Goal: Information Seeking & Learning: Learn about a topic

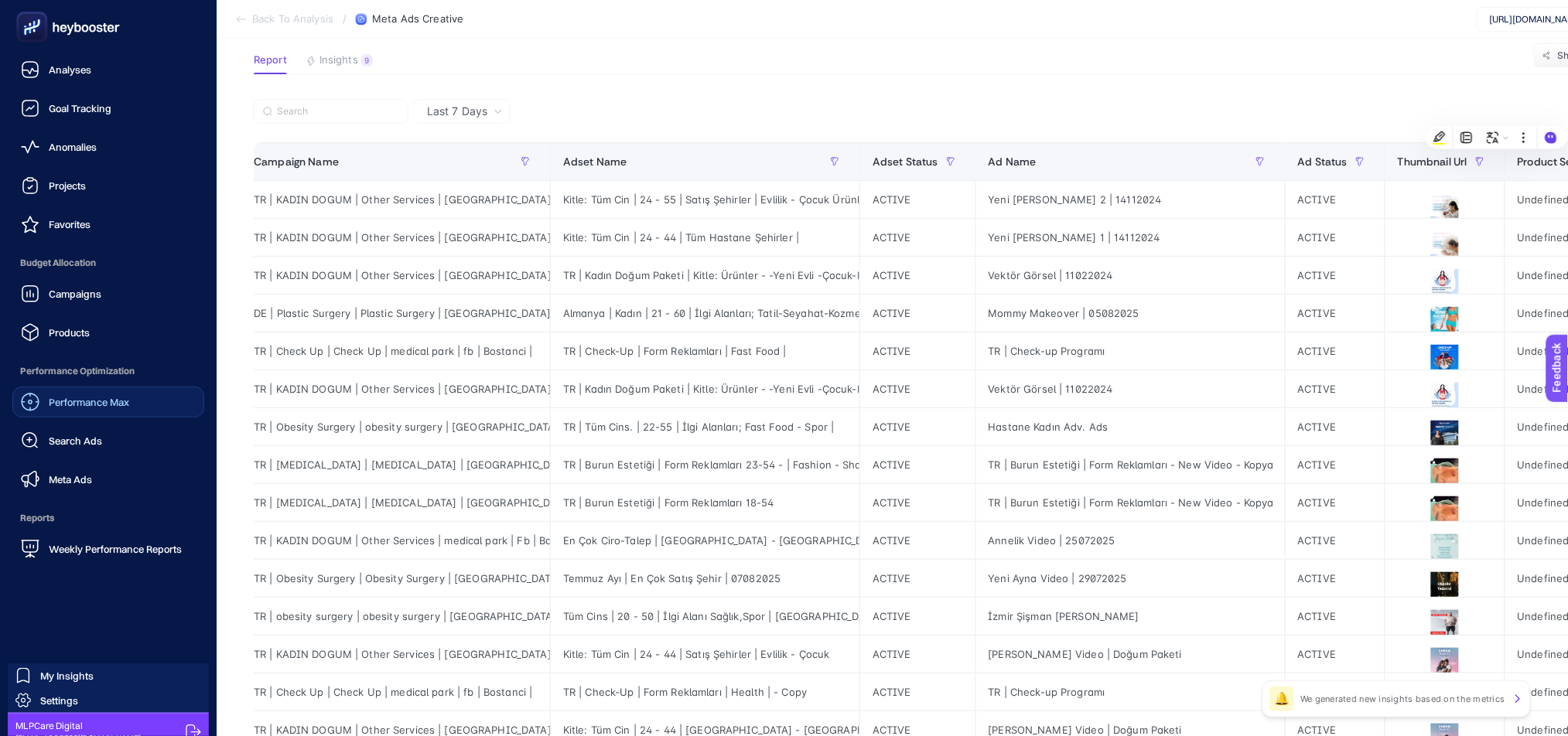
scroll to position [0, 14]
click at [70, 470] on div "Meta Ads" at bounding box center [56, 479] width 71 height 18
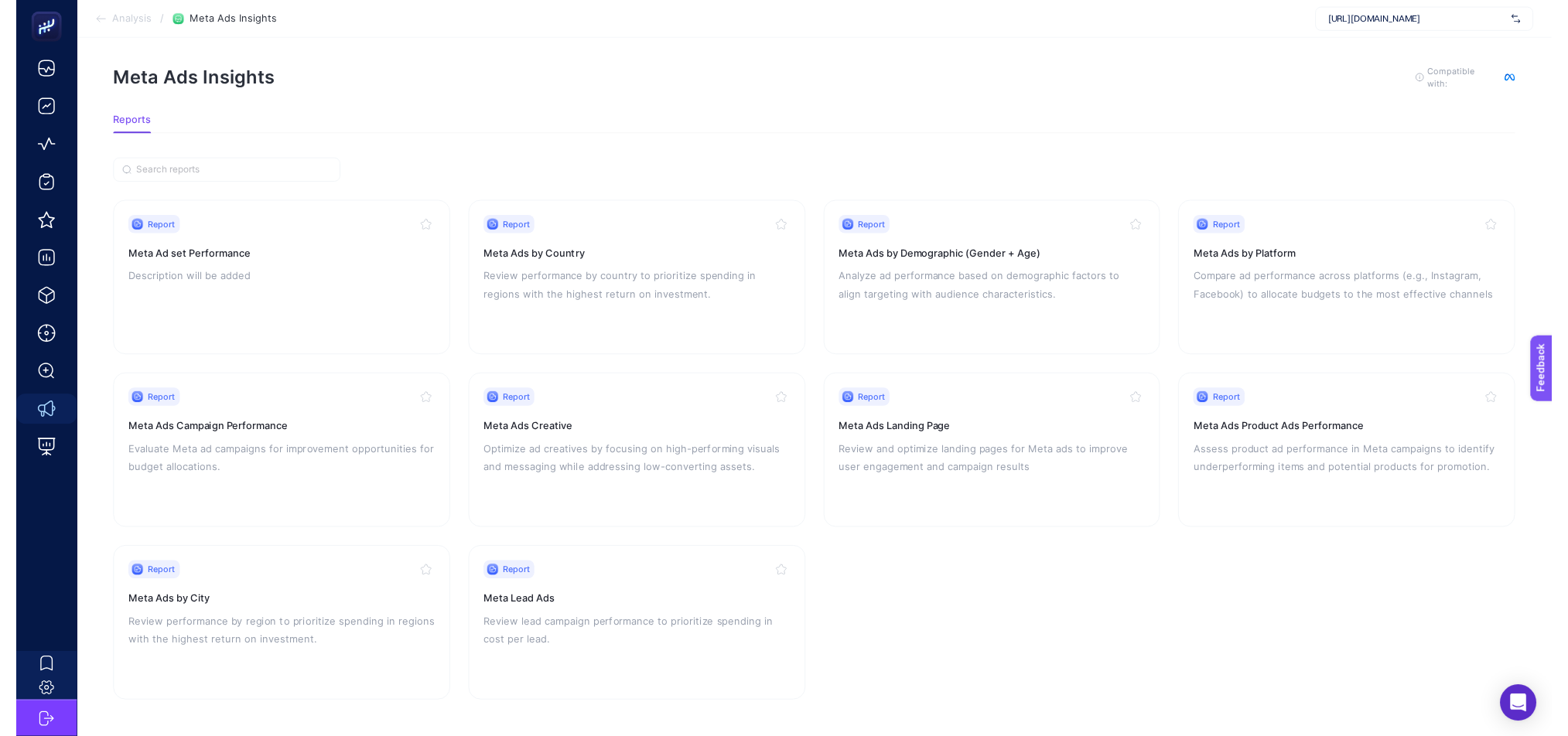
scroll to position [22, 0]
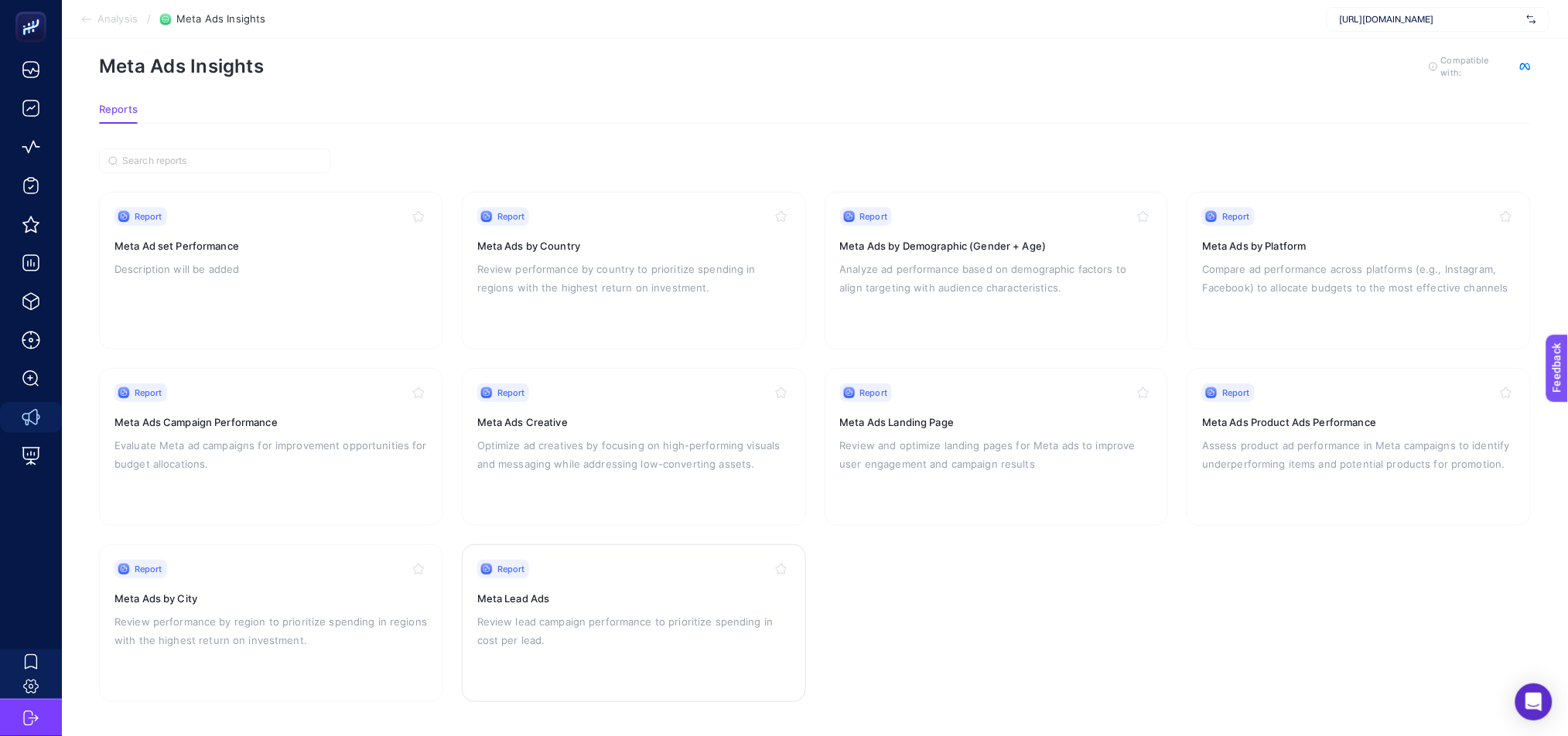
click at [654, 568] on div "Report" at bounding box center [634, 569] width 313 height 18
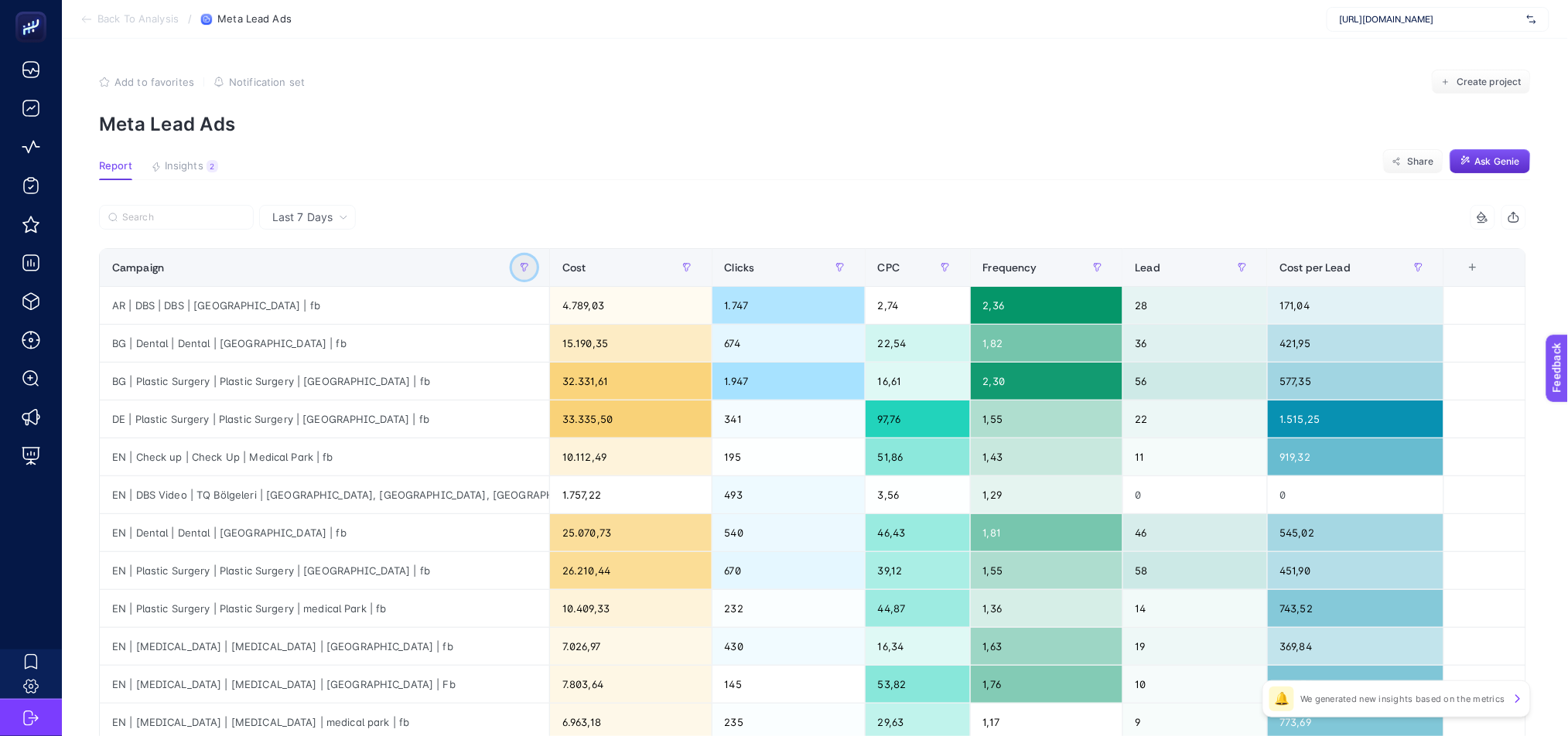
click at [529, 270] on icon "button" at bounding box center [525, 268] width 10 height 10
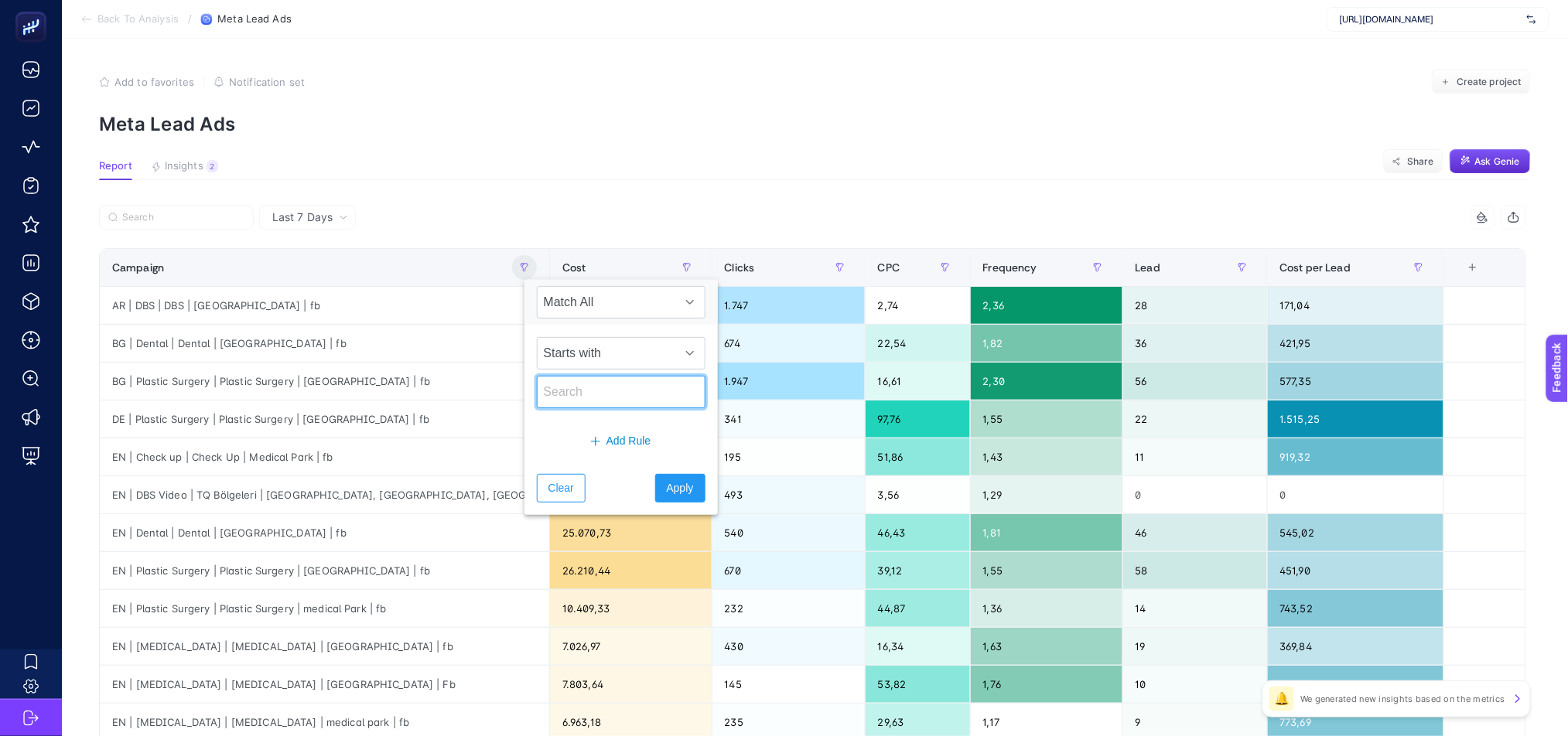
click at [552, 397] on input "text" at bounding box center [621, 392] width 168 height 33
type input "tüp"
click at [673, 490] on span "Apply" at bounding box center [681, 488] width 27 height 16
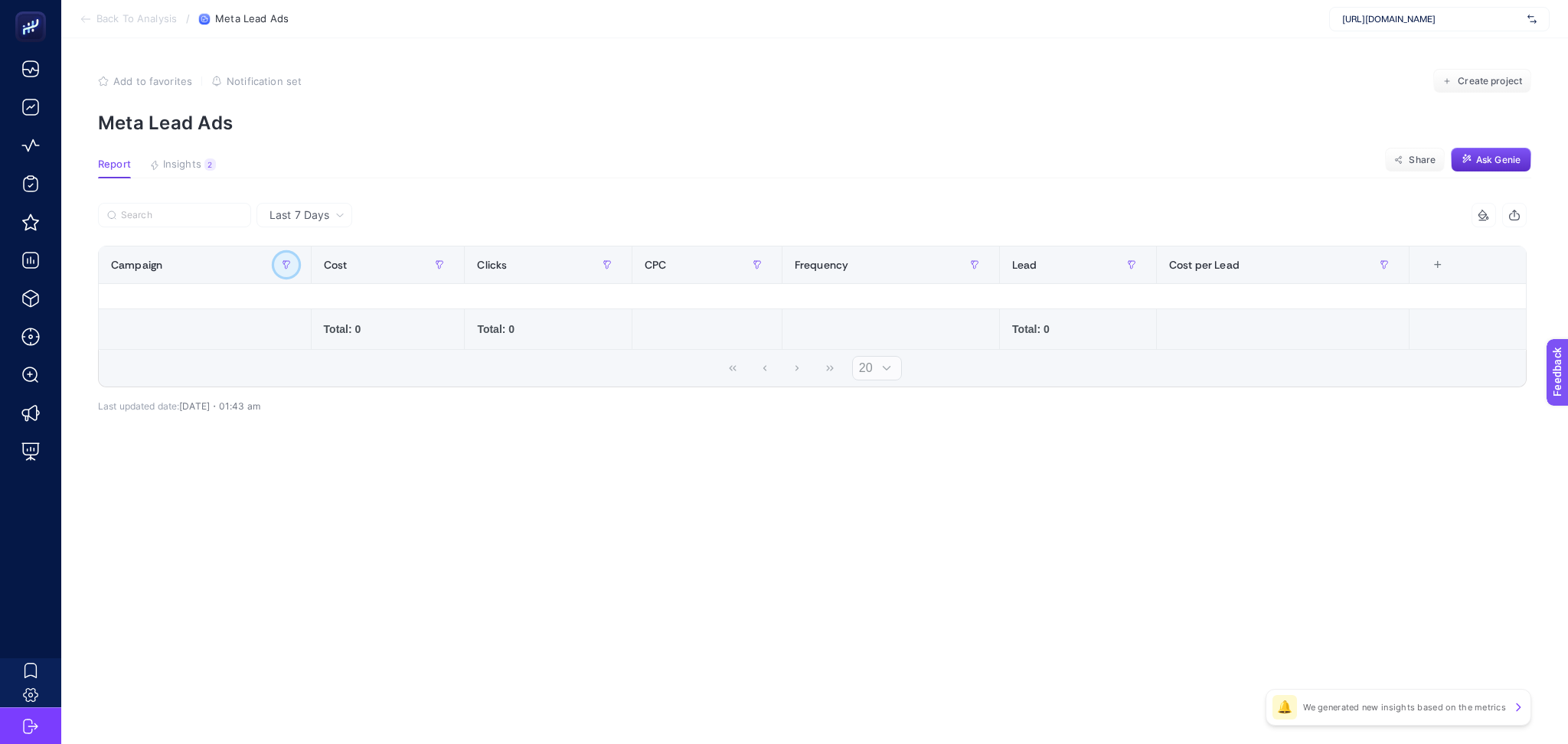
click at [289, 263] on icon "button" at bounding box center [286, 265] width 9 height 9
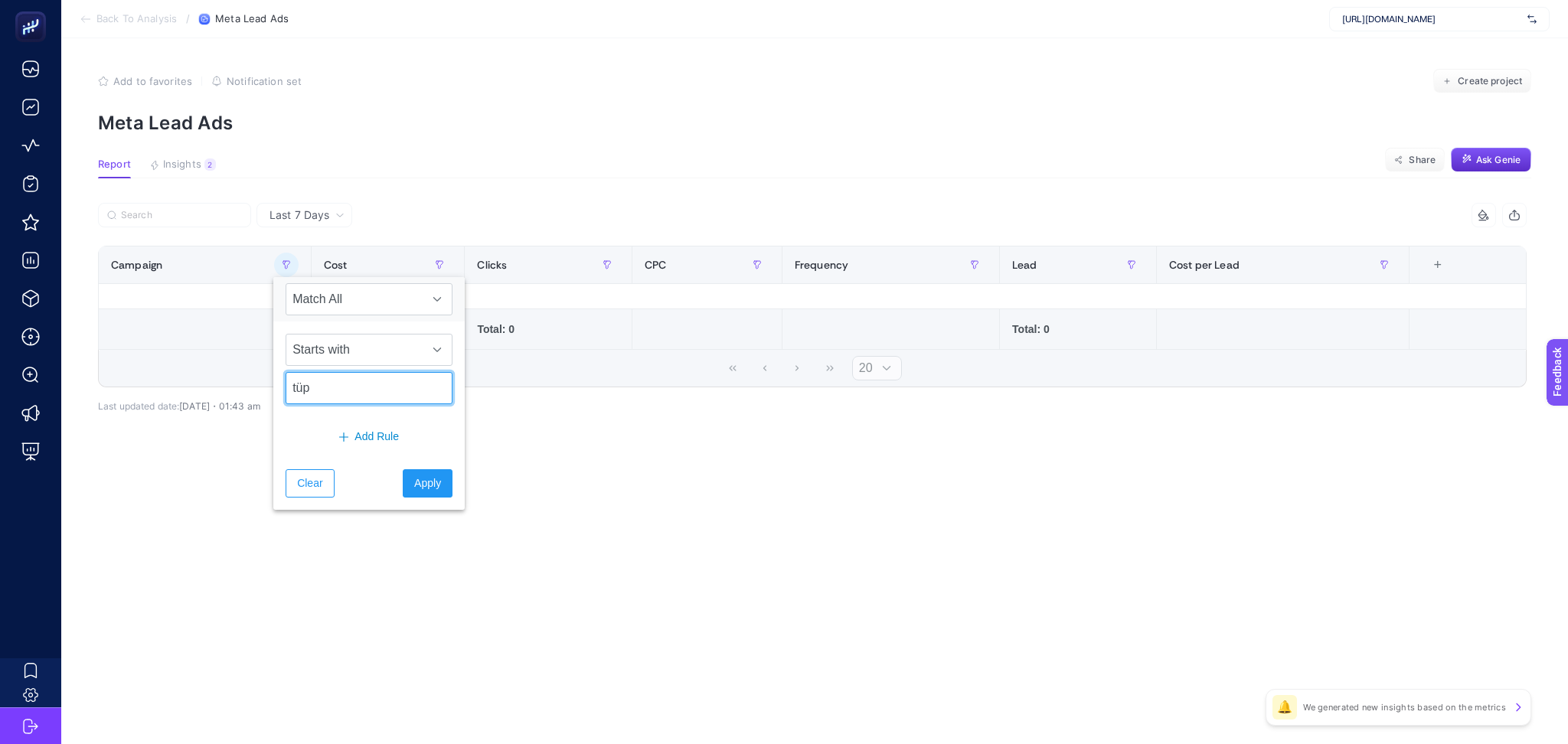
click at [327, 387] on input "tüp" at bounding box center [369, 389] width 167 height 32
type input "tube"
click at [418, 481] on span "Apply" at bounding box center [427, 483] width 27 height 16
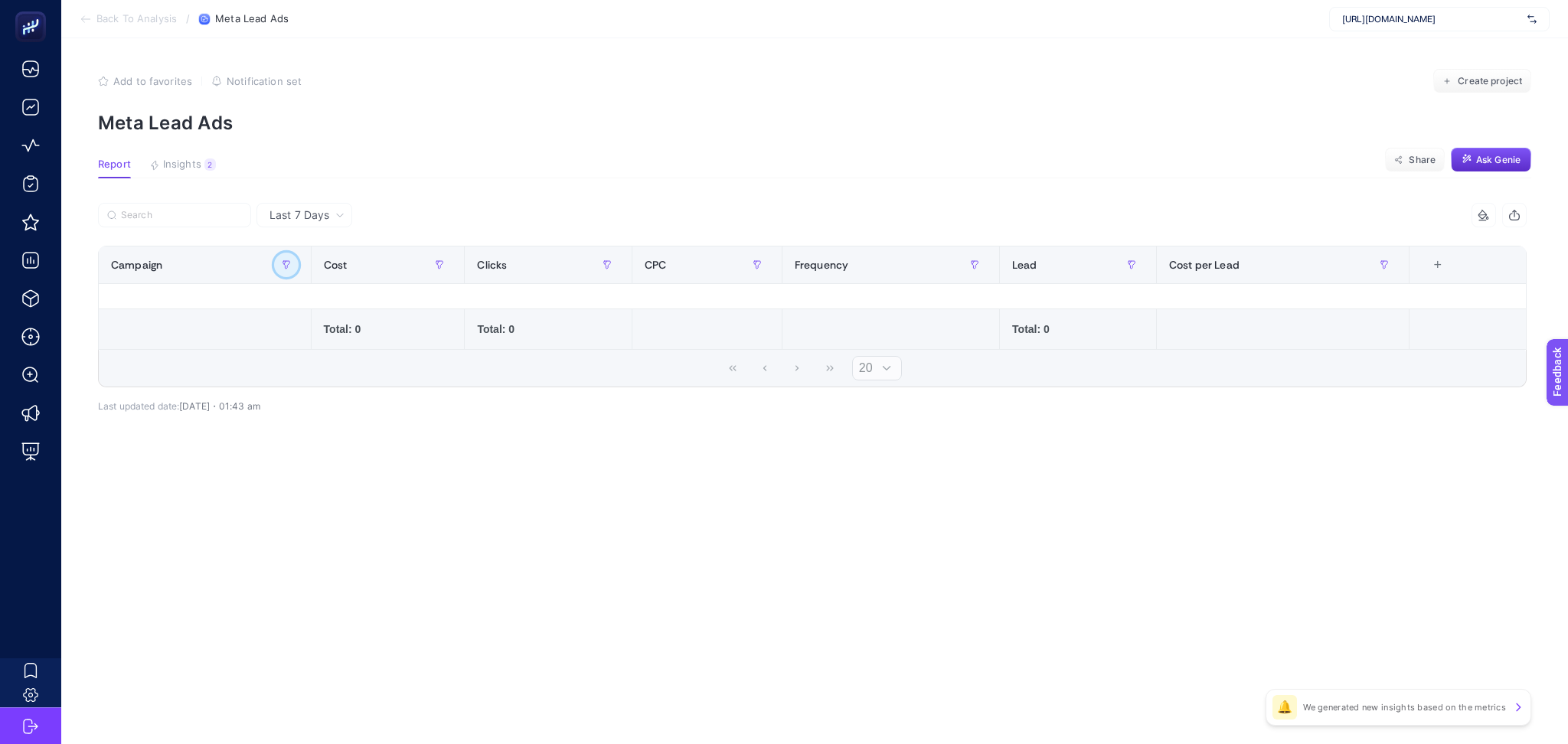
click at [288, 265] on icon "button" at bounding box center [286, 265] width 9 height 9
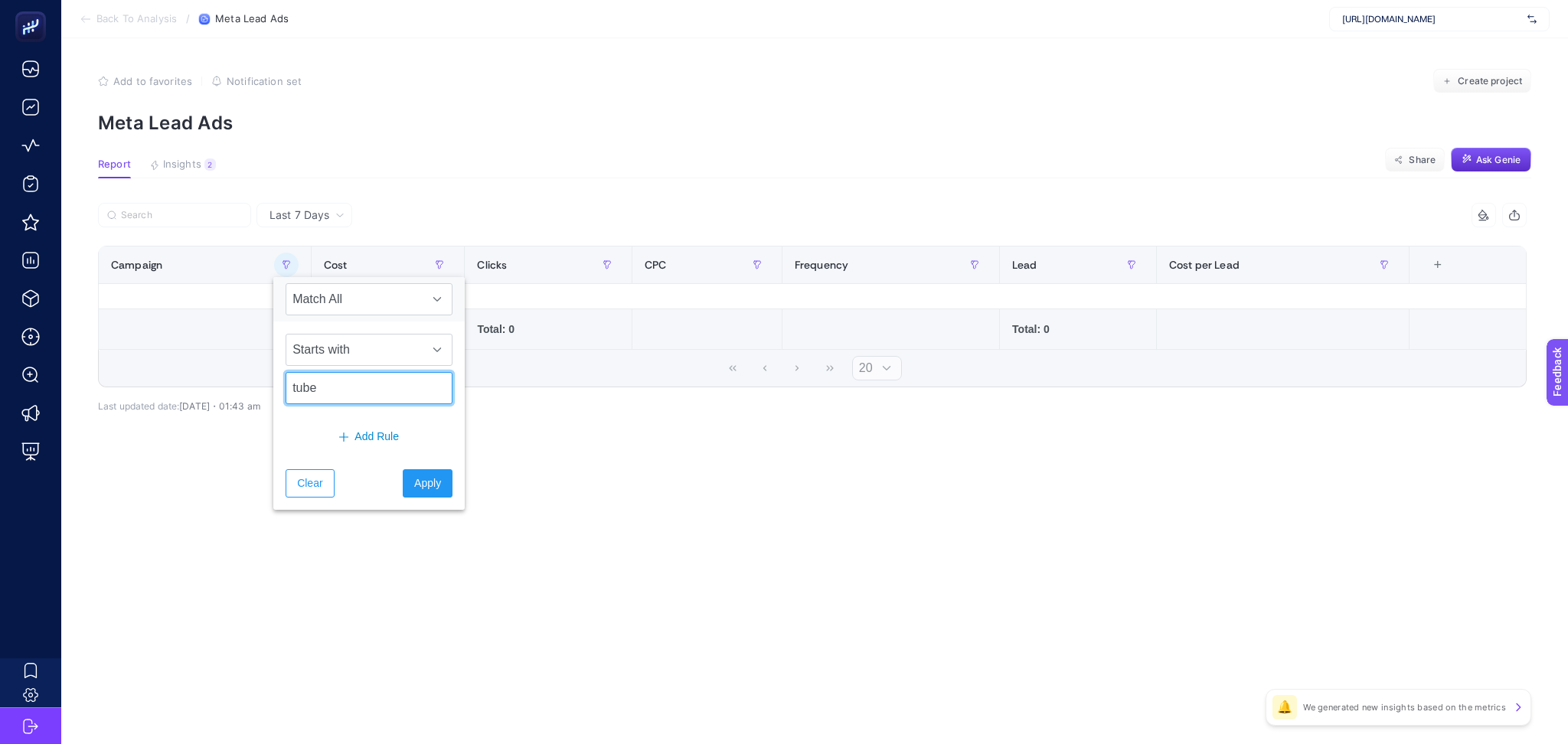
click at [331, 391] on input "tube" at bounding box center [369, 389] width 167 height 32
type input "tup"
click at [429, 487] on button "Apply" at bounding box center [427, 483] width 50 height 28
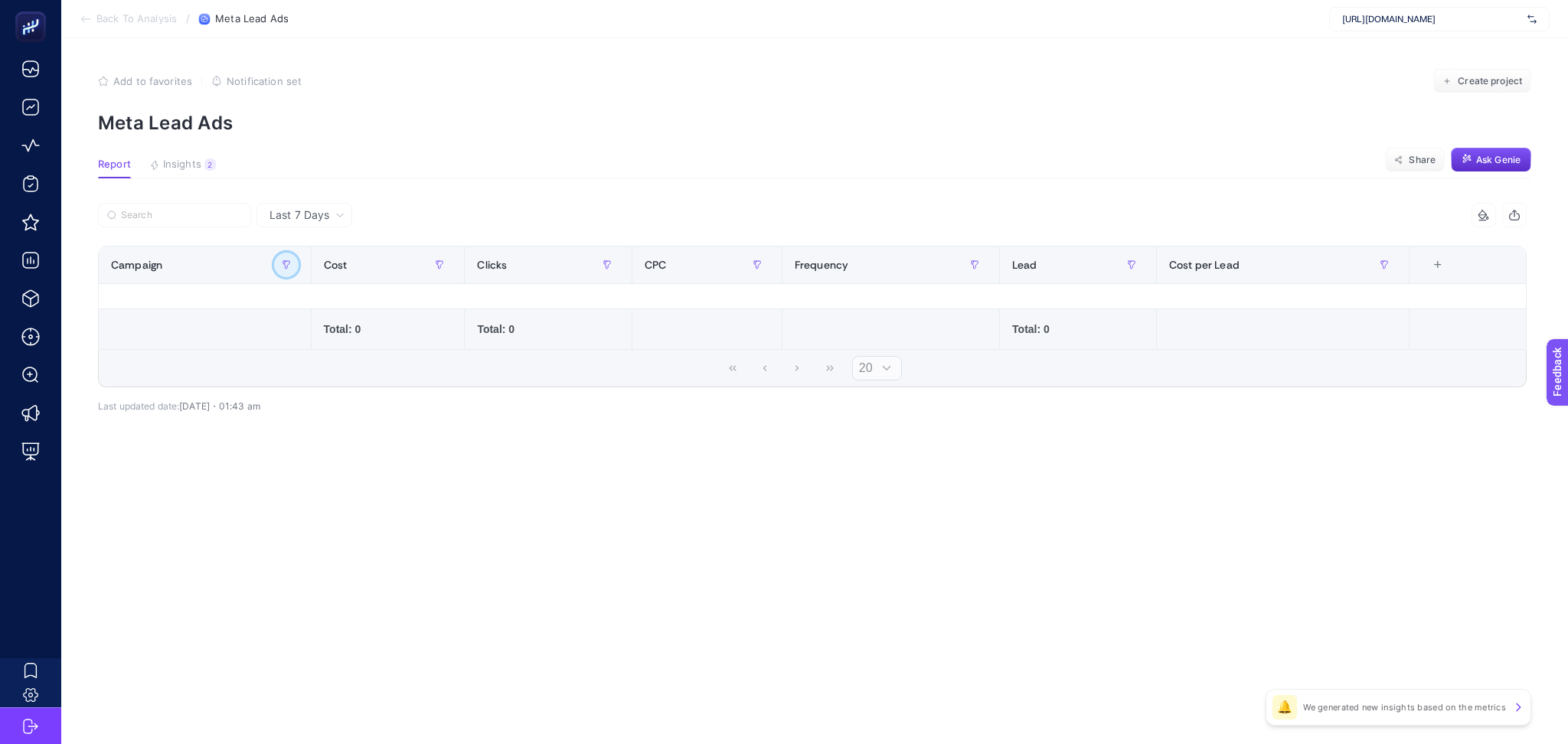
click at [288, 276] on button "button" at bounding box center [286, 265] width 25 height 25
click at [374, 357] on span "Starts with" at bounding box center [354, 350] width 136 height 30
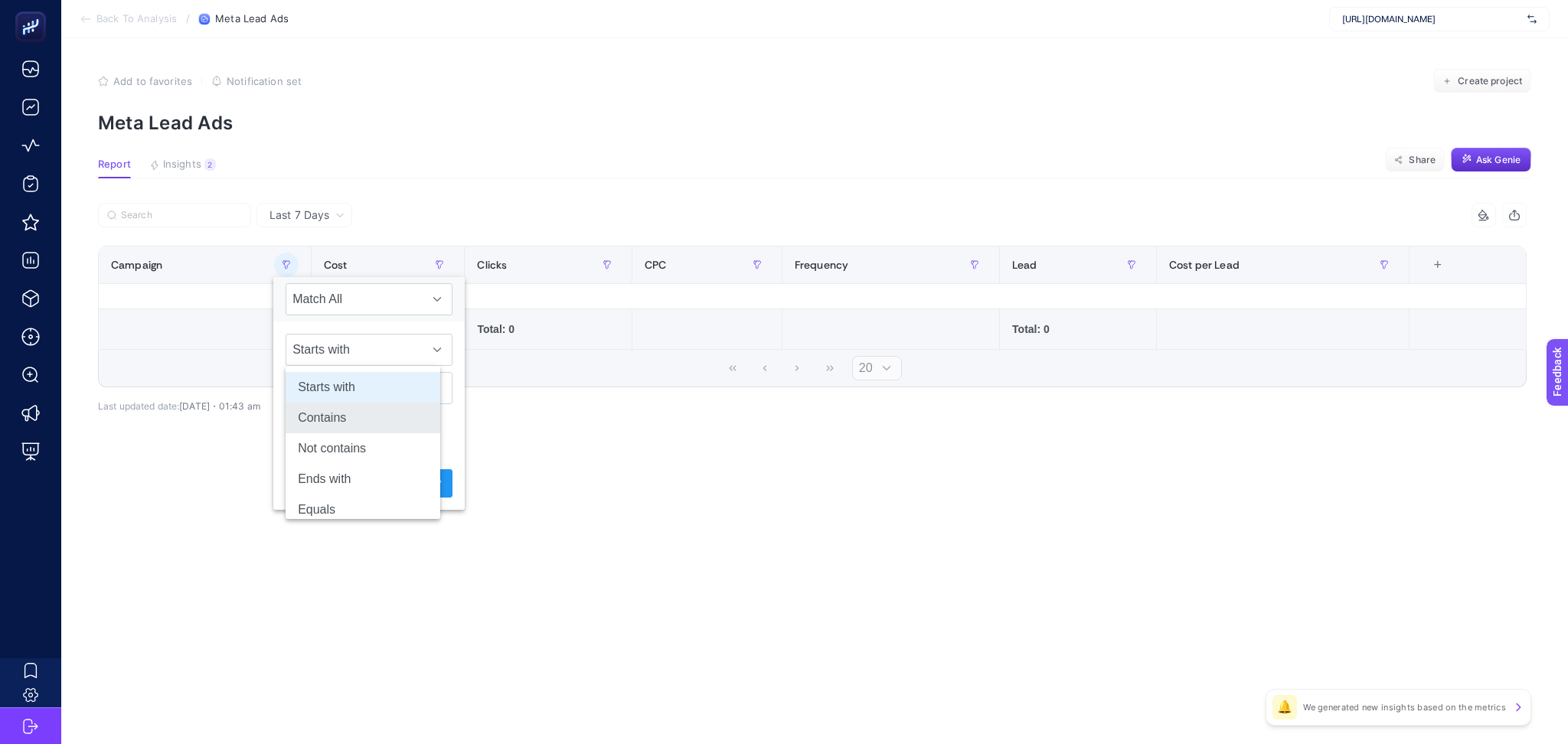
click at [373, 418] on li "Contains" at bounding box center [362, 418] width 154 height 30
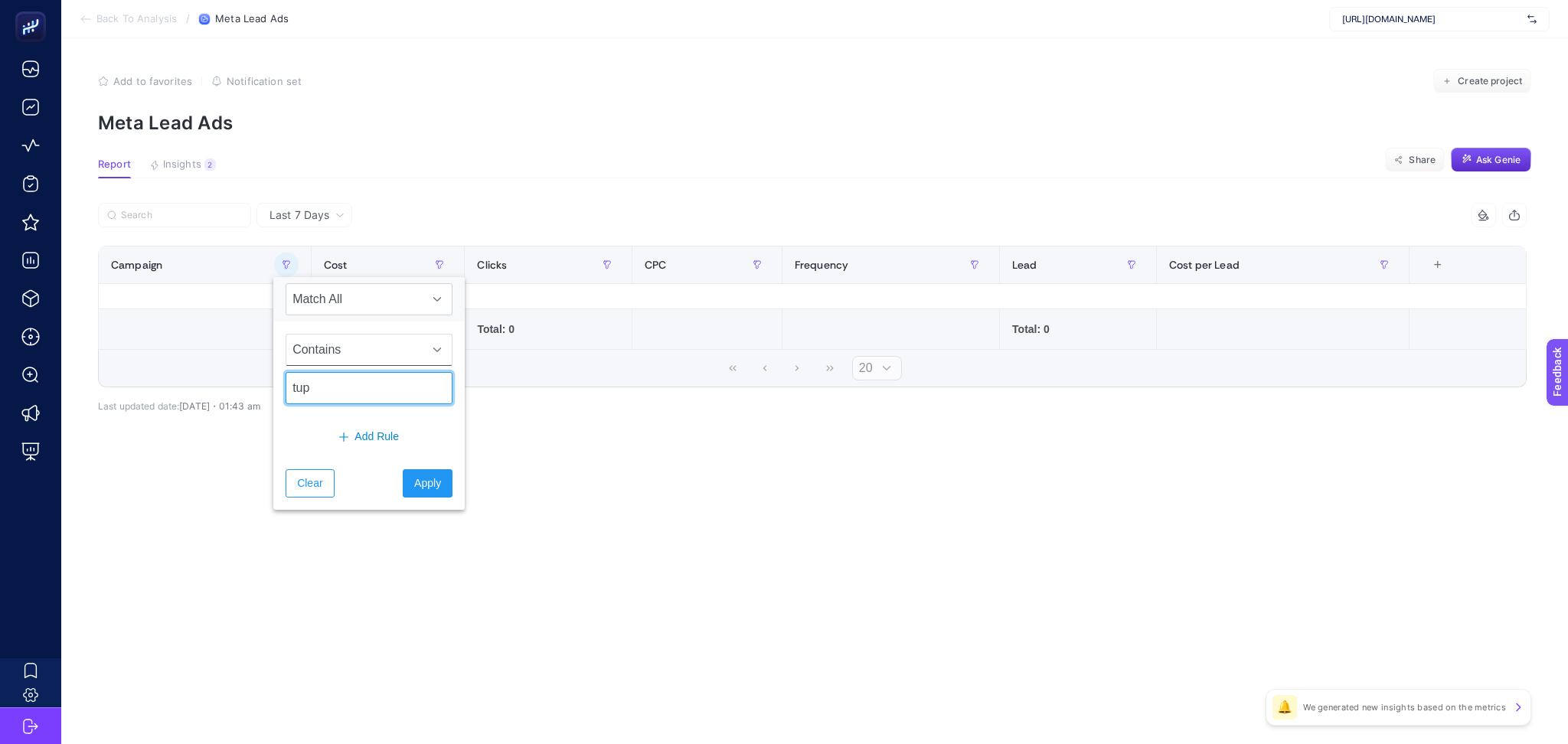
click at [365, 381] on input "tup" at bounding box center [369, 389] width 167 height 32
type input "bebek"
click at [422, 493] on button "Apply" at bounding box center [427, 483] width 50 height 28
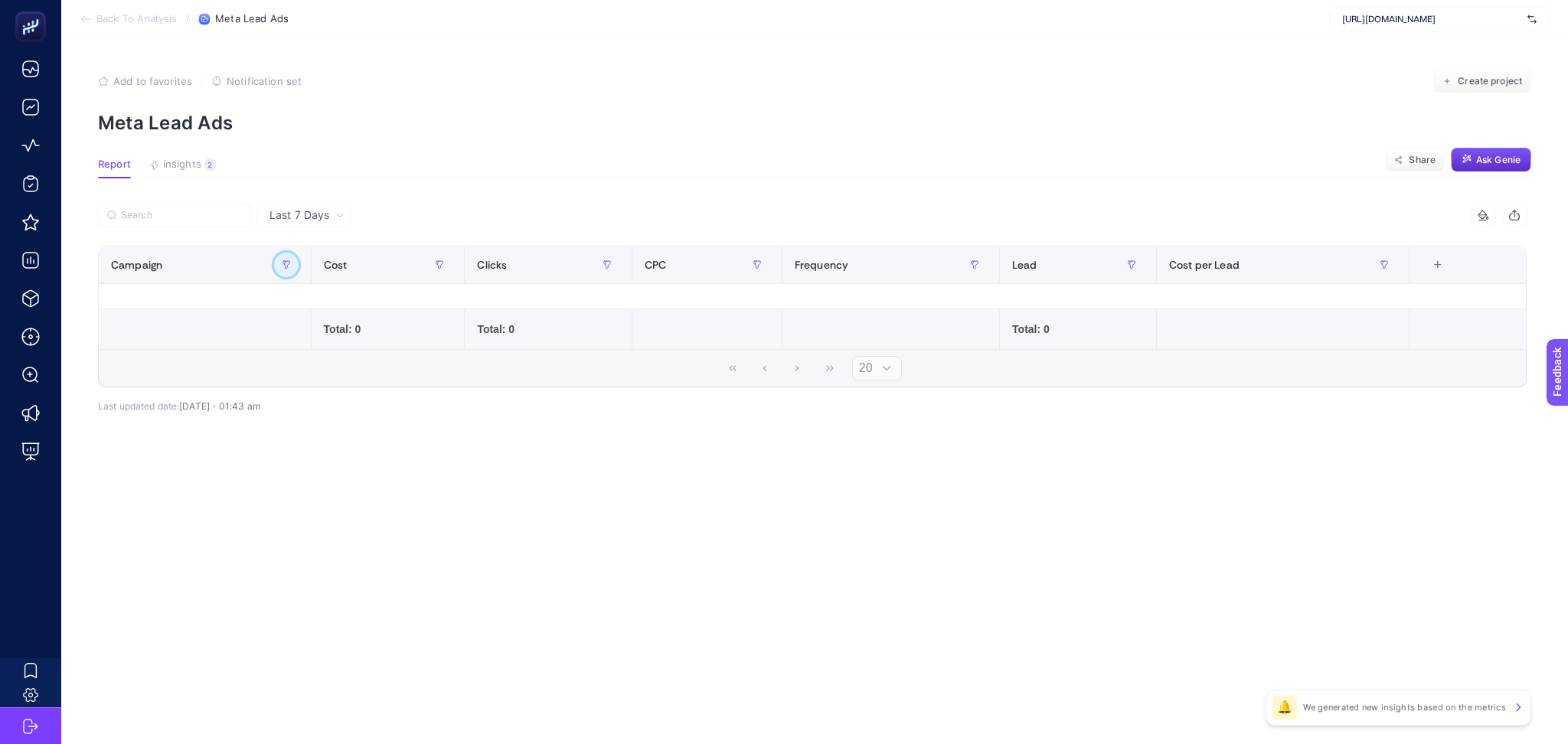
click at [291, 263] on button "button" at bounding box center [286, 265] width 25 height 25
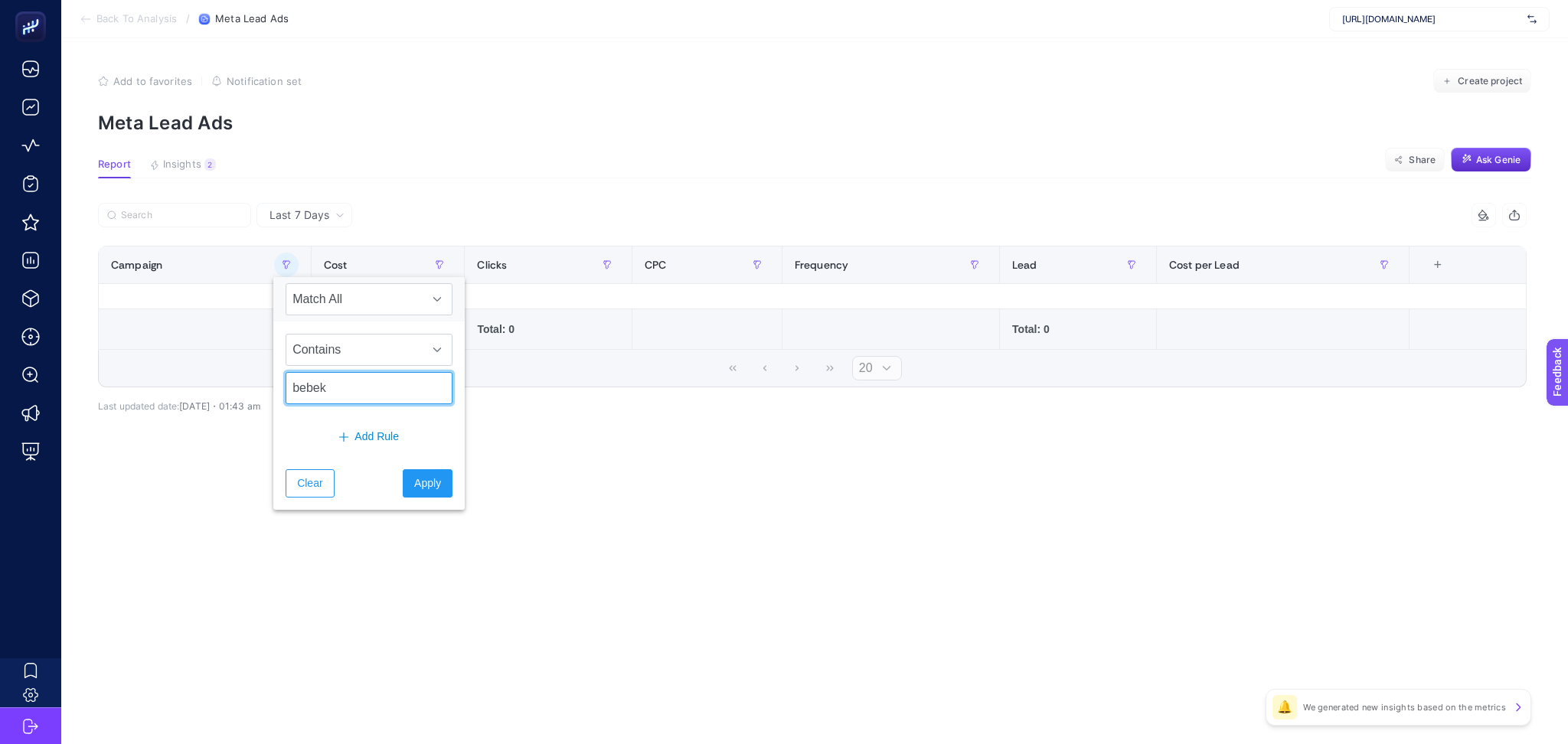
click at [348, 381] on input "bebek" at bounding box center [369, 389] width 167 height 32
type input "baby"
click at [426, 480] on span "Apply" at bounding box center [427, 483] width 27 height 16
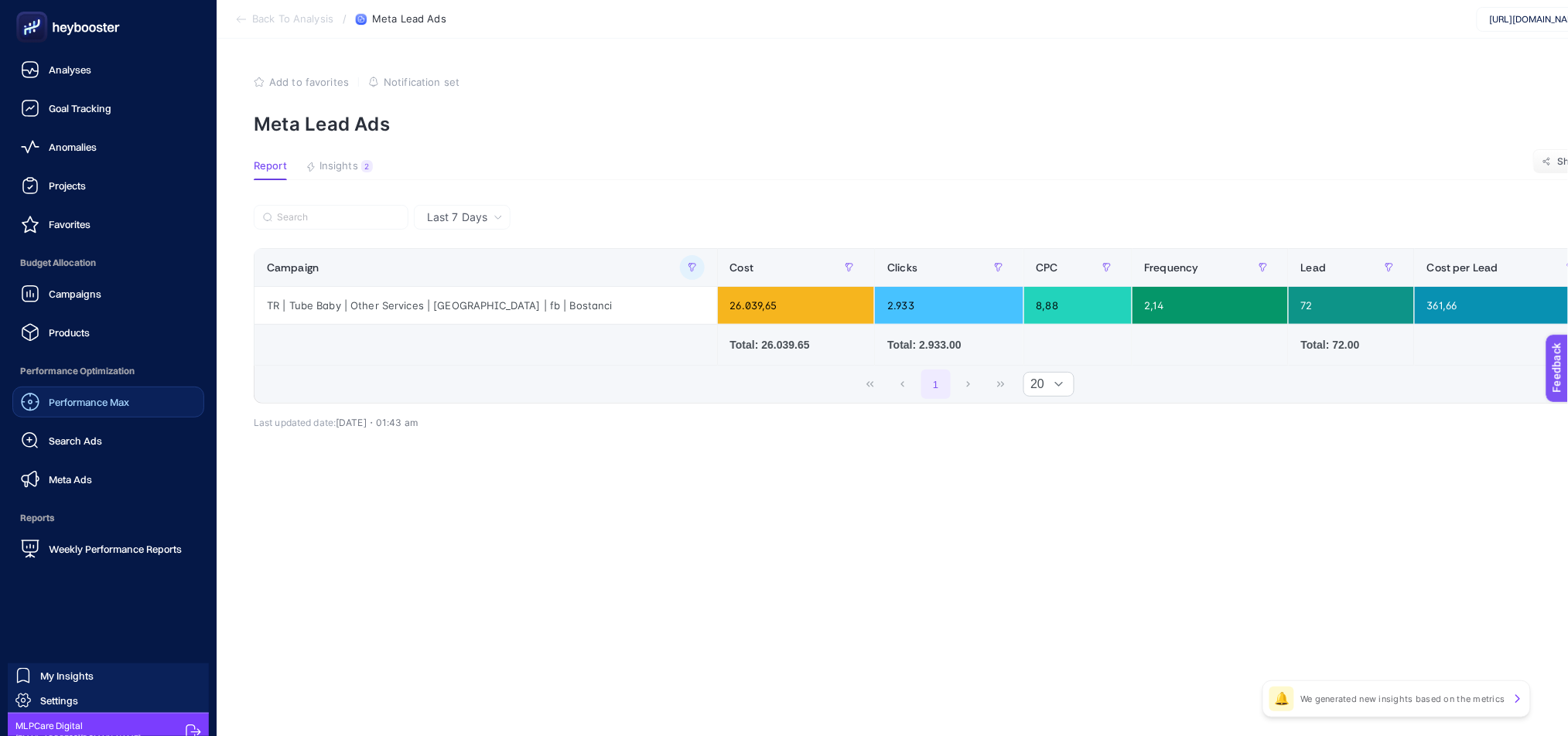
click at [87, 401] on span "Performance Max" at bounding box center [89, 402] width 80 height 12
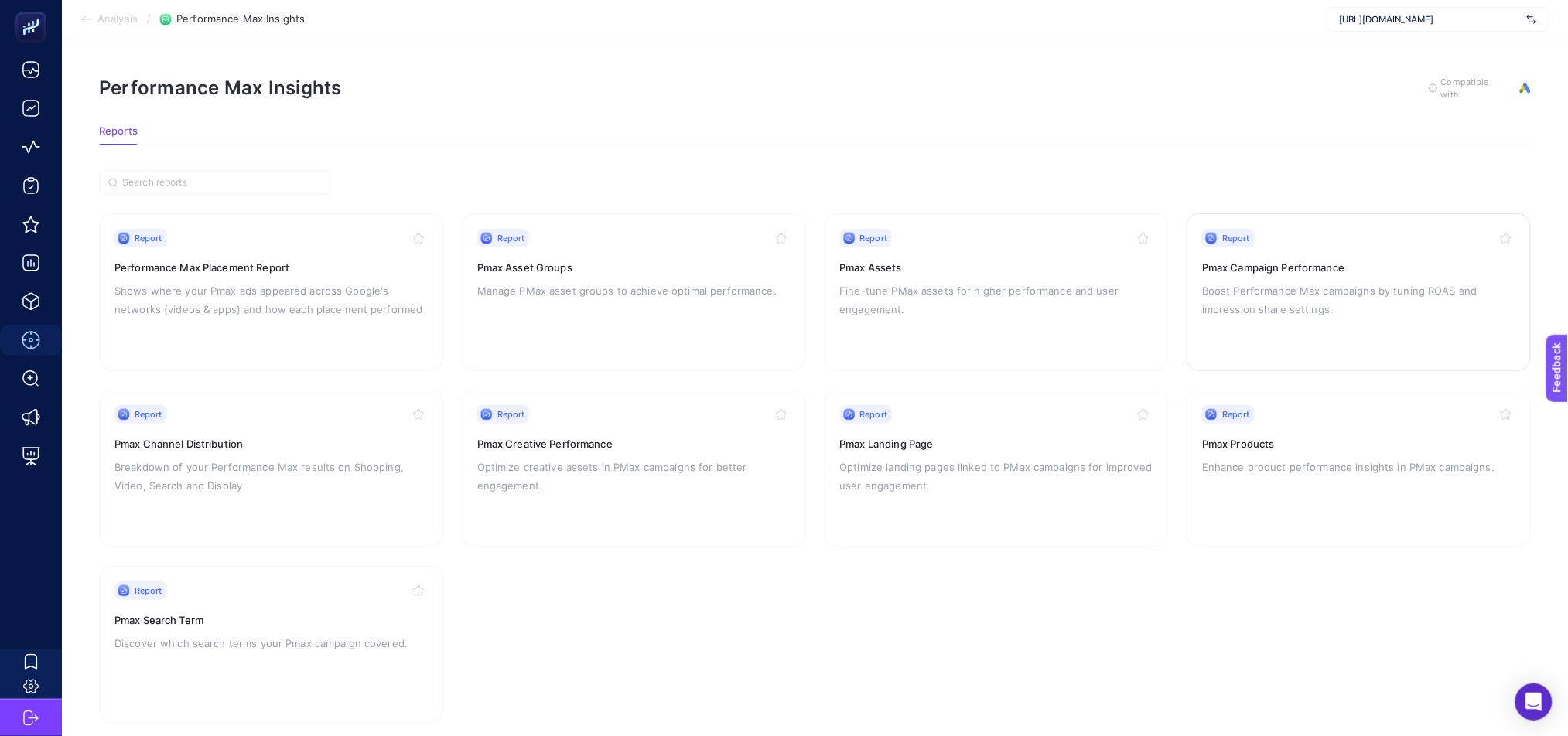
click at [1346, 288] on p "Boost Performance Max campaigns by tuning ROAS and impression share settings." at bounding box center [1358, 300] width 313 height 37
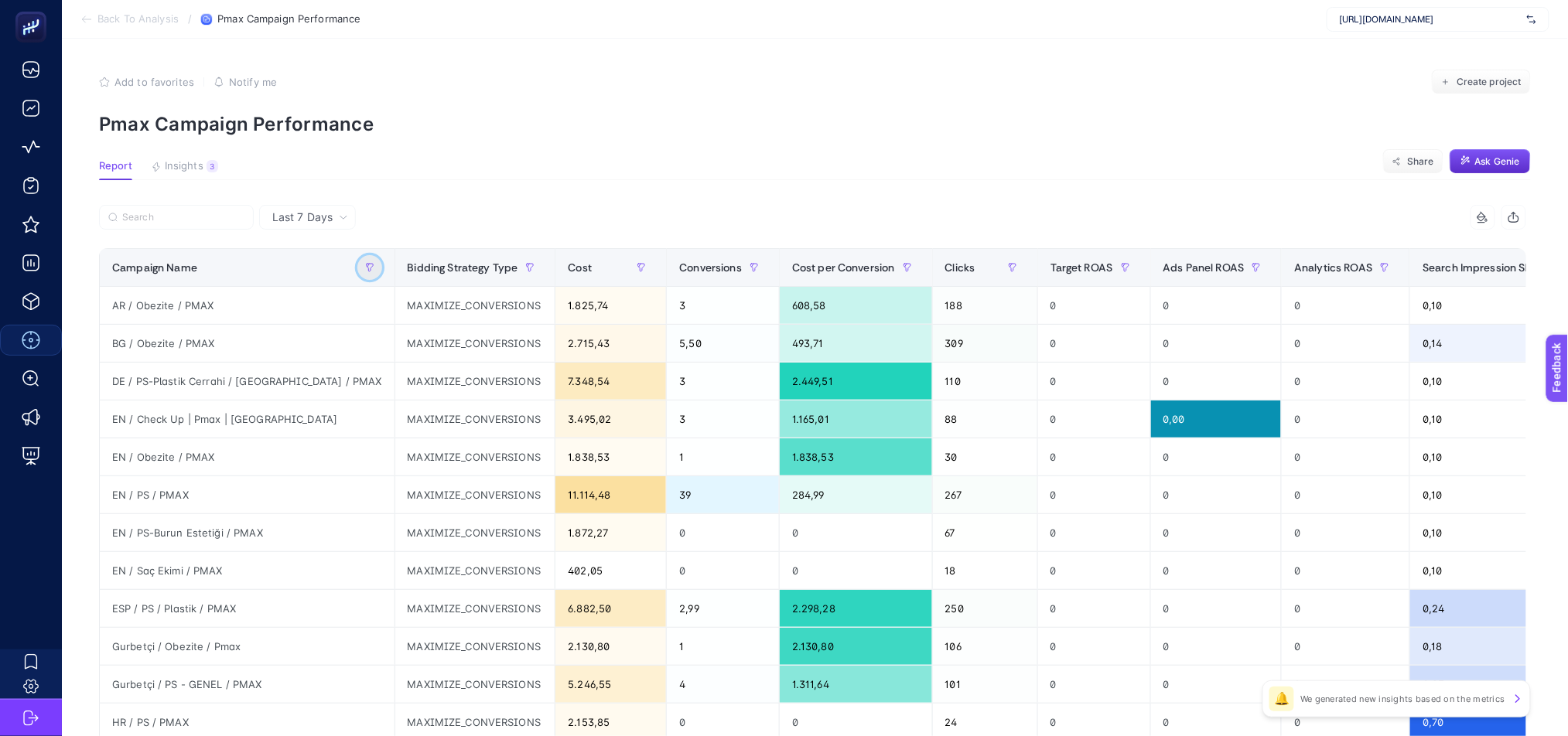
click at [365, 269] on icon "button" at bounding box center [370, 268] width 10 height 10
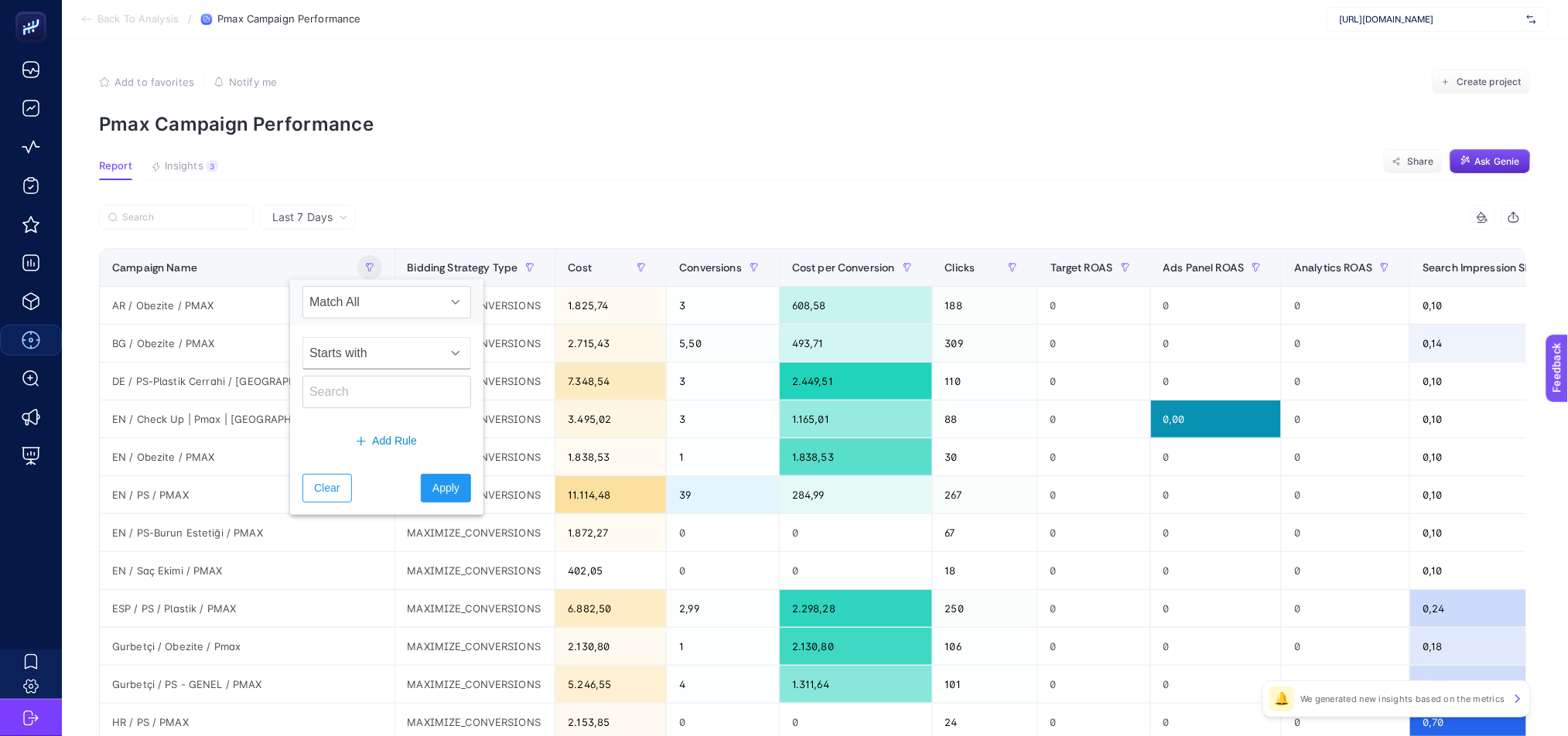
click at [338, 352] on span "Starts with" at bounding box center [372, 353] width 138 height 31
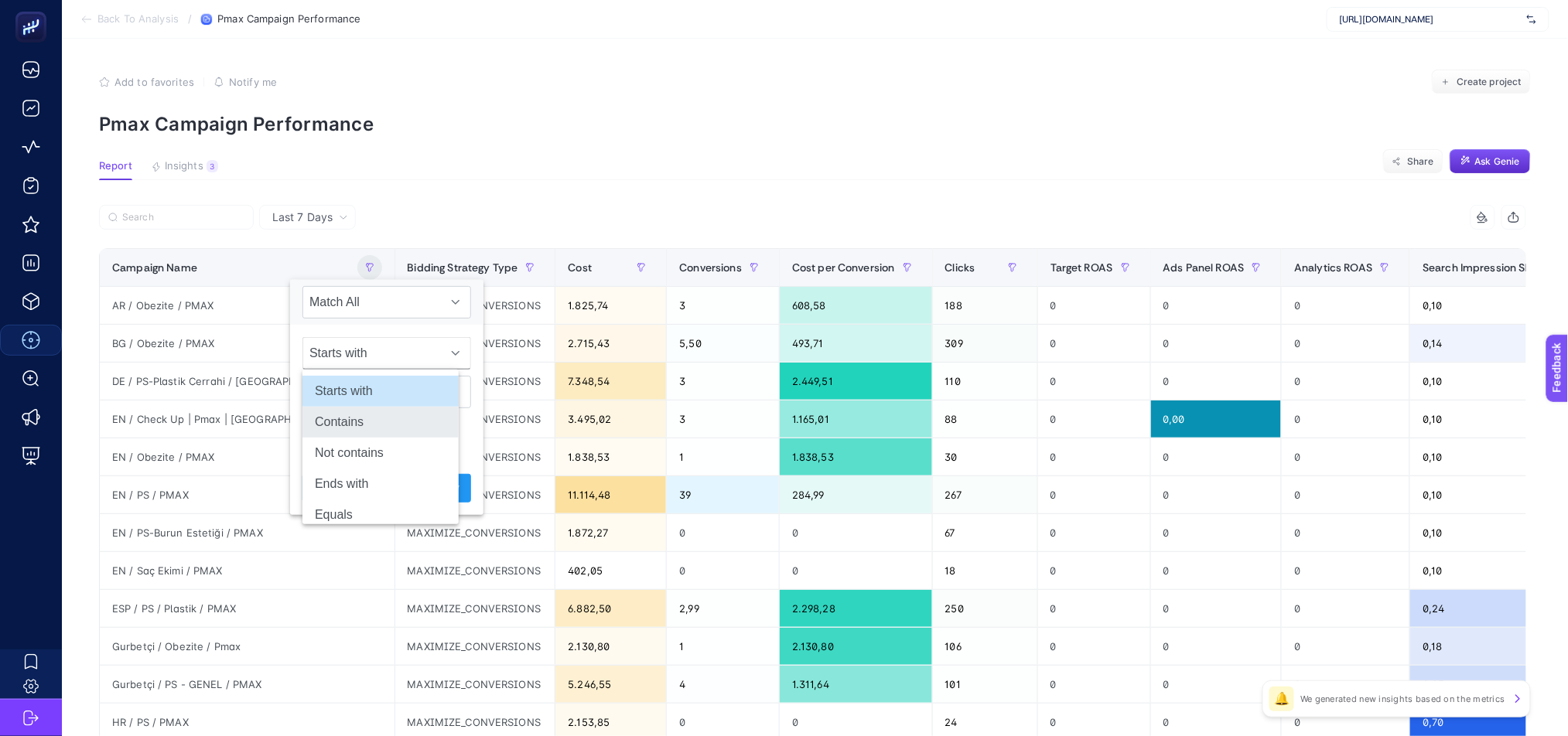
click at [334, 421] on li "Contains" at bounding box center [380, 422] width 156 height 31
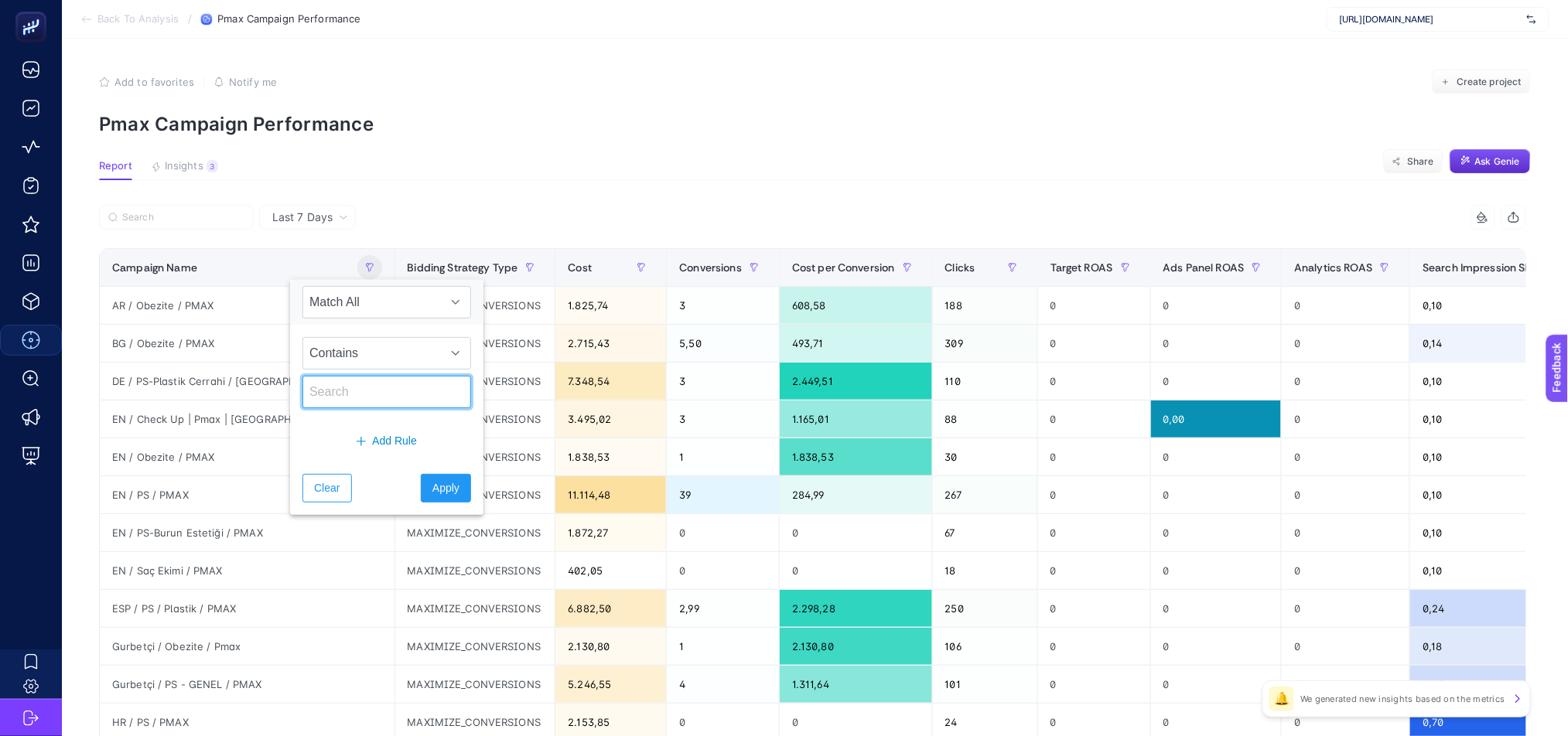
click at [326, 390] on input "text" at bounding box center [387, 392] width 168 height 33
type input "bebek"
click at [433, 486] on span "Apply" at bounding box center [446, 488] width 27 height 16
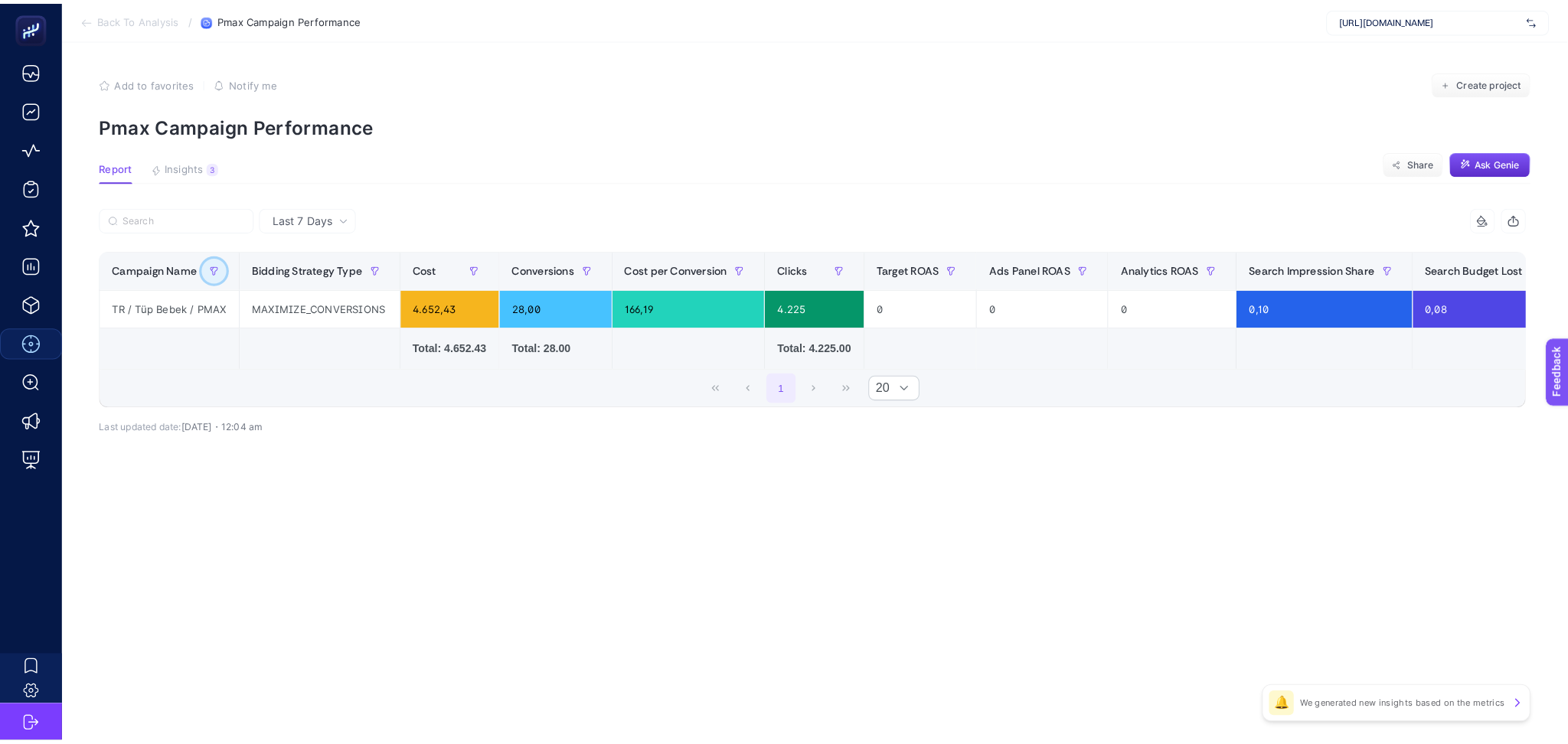
scroll to position [0, 0]
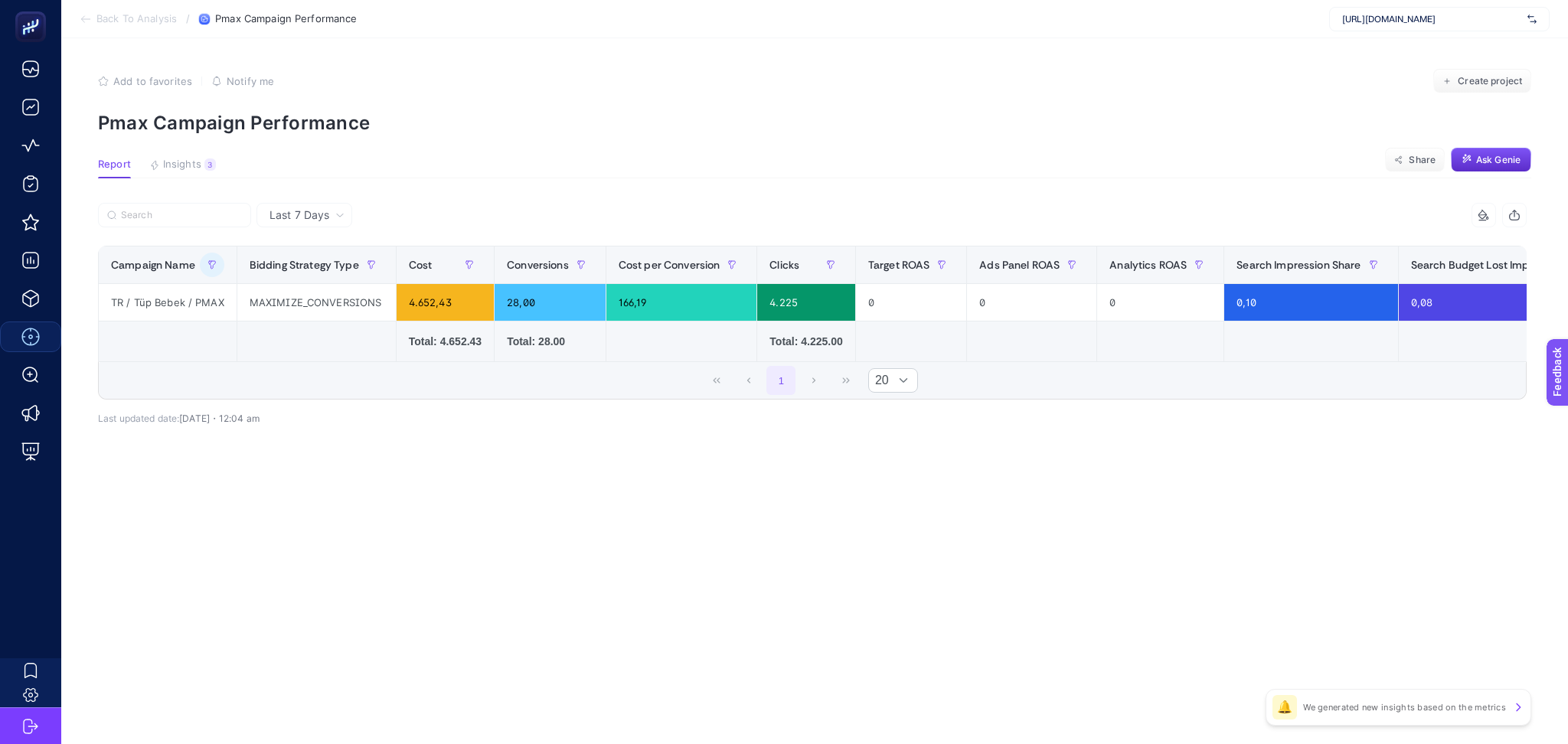
click at [1066, 371] on div "1 20" at bounding box center [812, 380] width 1427 height 37
drag, startPoint x: 1067, startPoint y: 369, endPoint x: 1152, endPoint y: 372, distance: 85.1
click at [1152, 372] on div "1 20" at bounding box center [812, 380] width 1427 height 37
click at [89, 17] on icon at bounding box center [85, 19] width 12 height 12
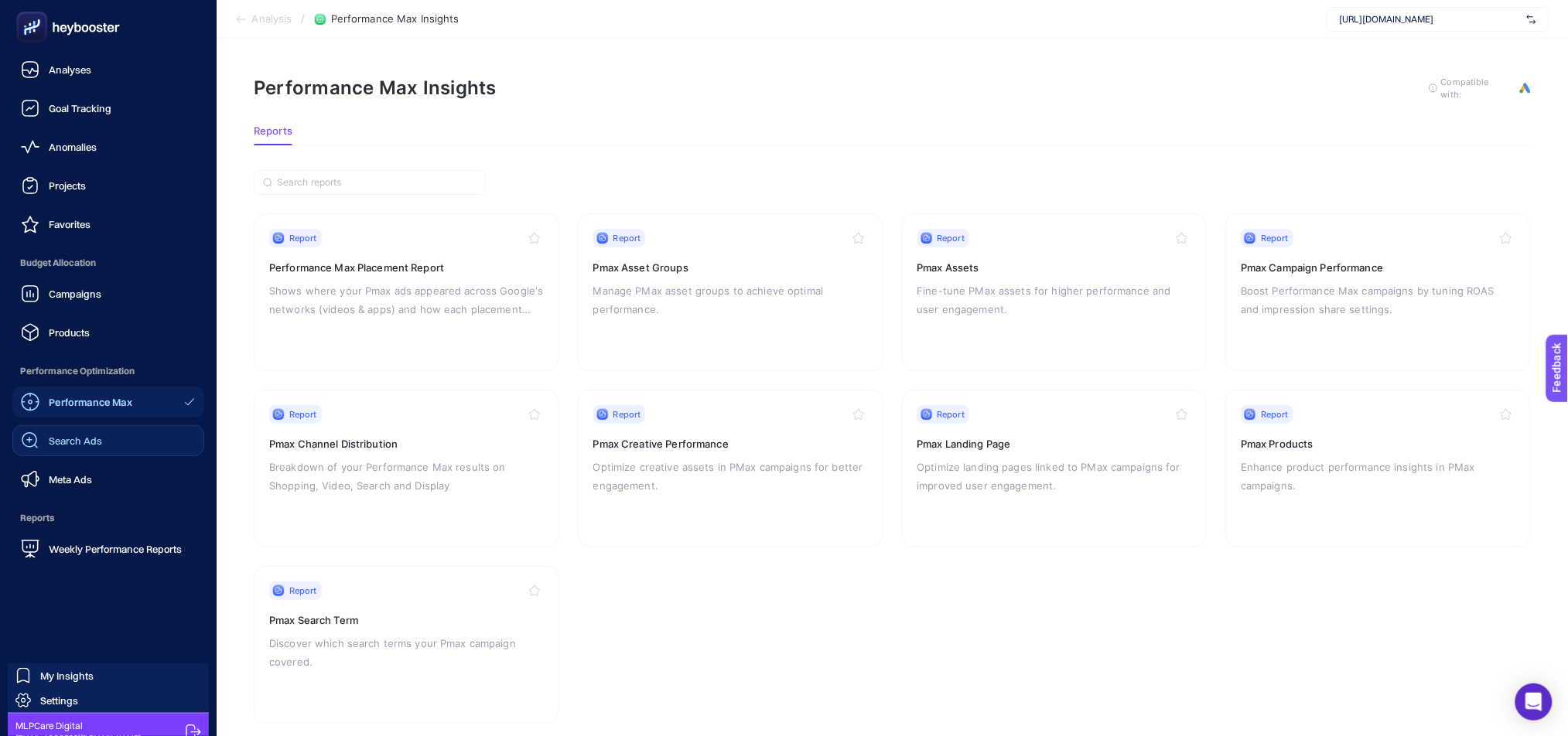
click at [62, 439] on span "Search Ads" at bounding box center [76, 440] width 54 height 12
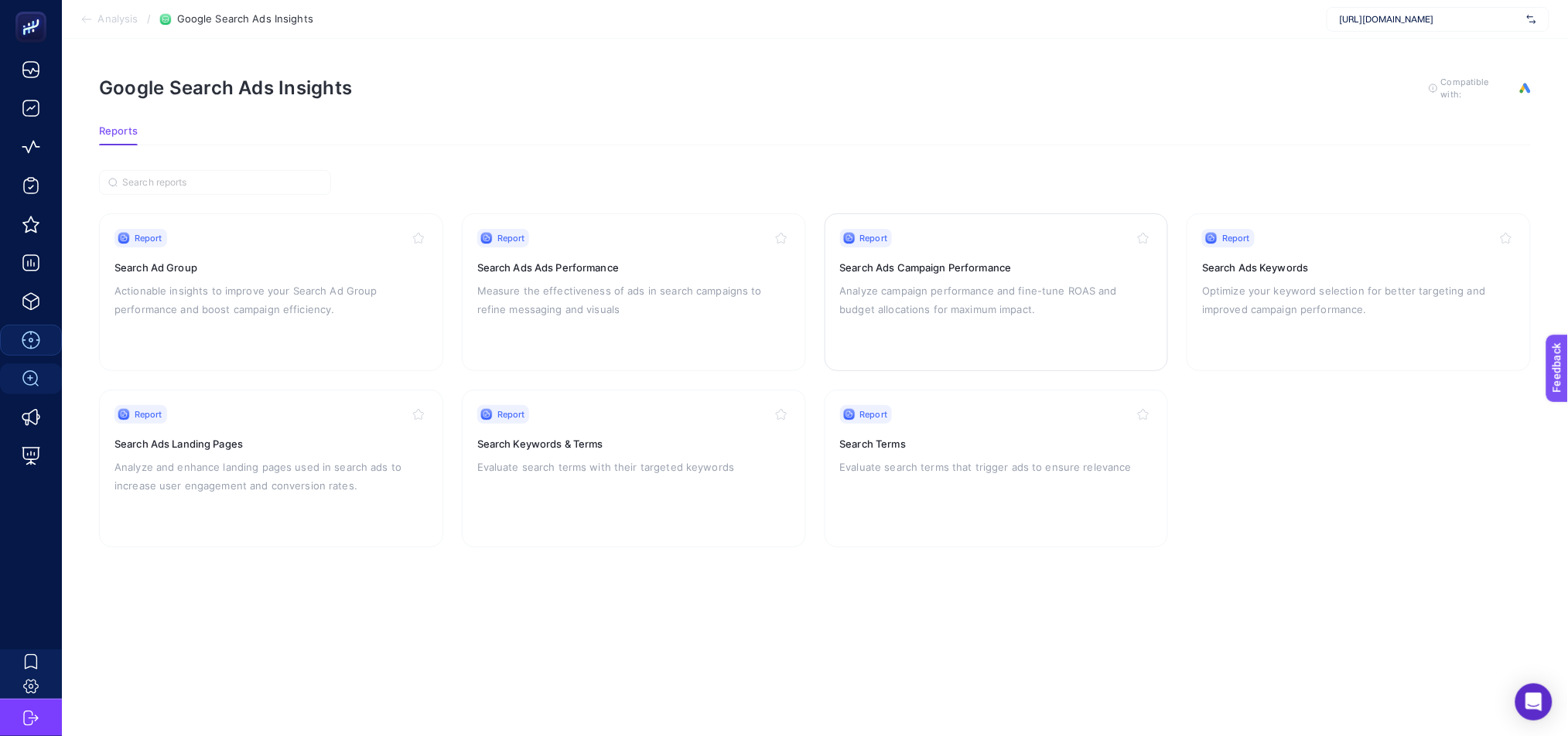
click at [949, 289] on p "Analyze campaign performance and fine-tune ROAS and budget allocations for maxi…" at bounding box center [997, 300] width 313 height 37
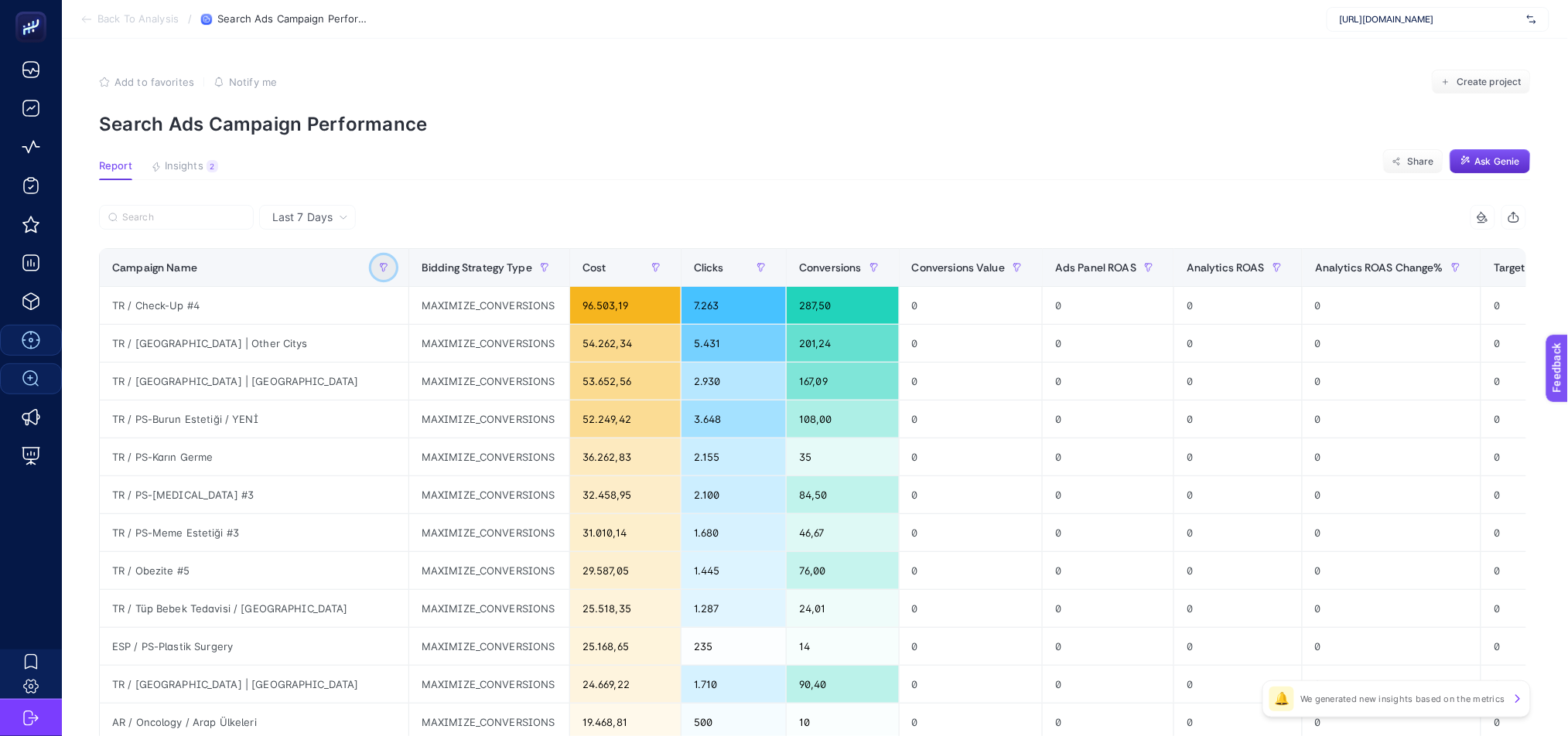
click at [379, 269] on icon "button" at bounding box center [384, 268] width 10 height 10
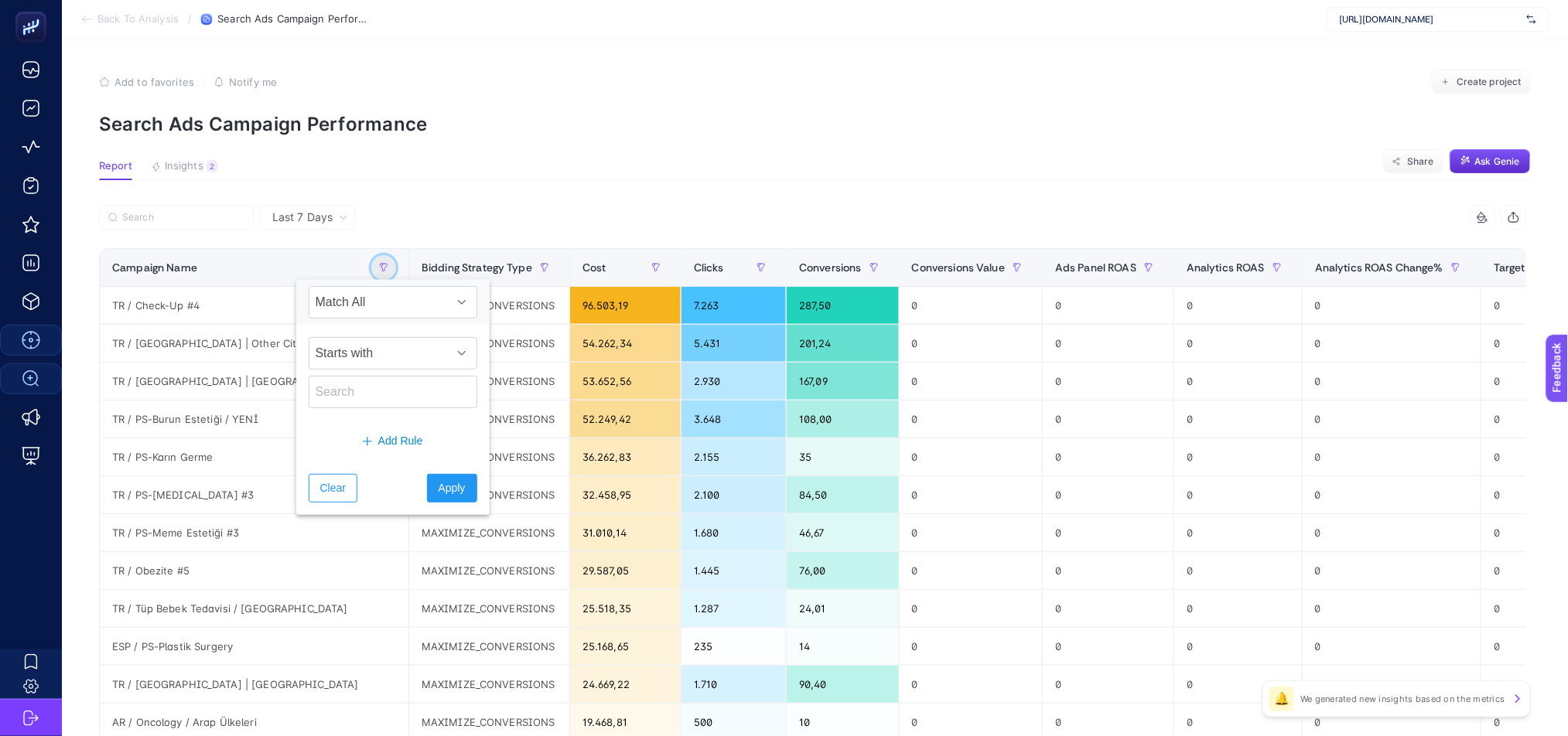
click at [379, 269] on icon "button" at bounding box center [384, 268] width 10 height 10
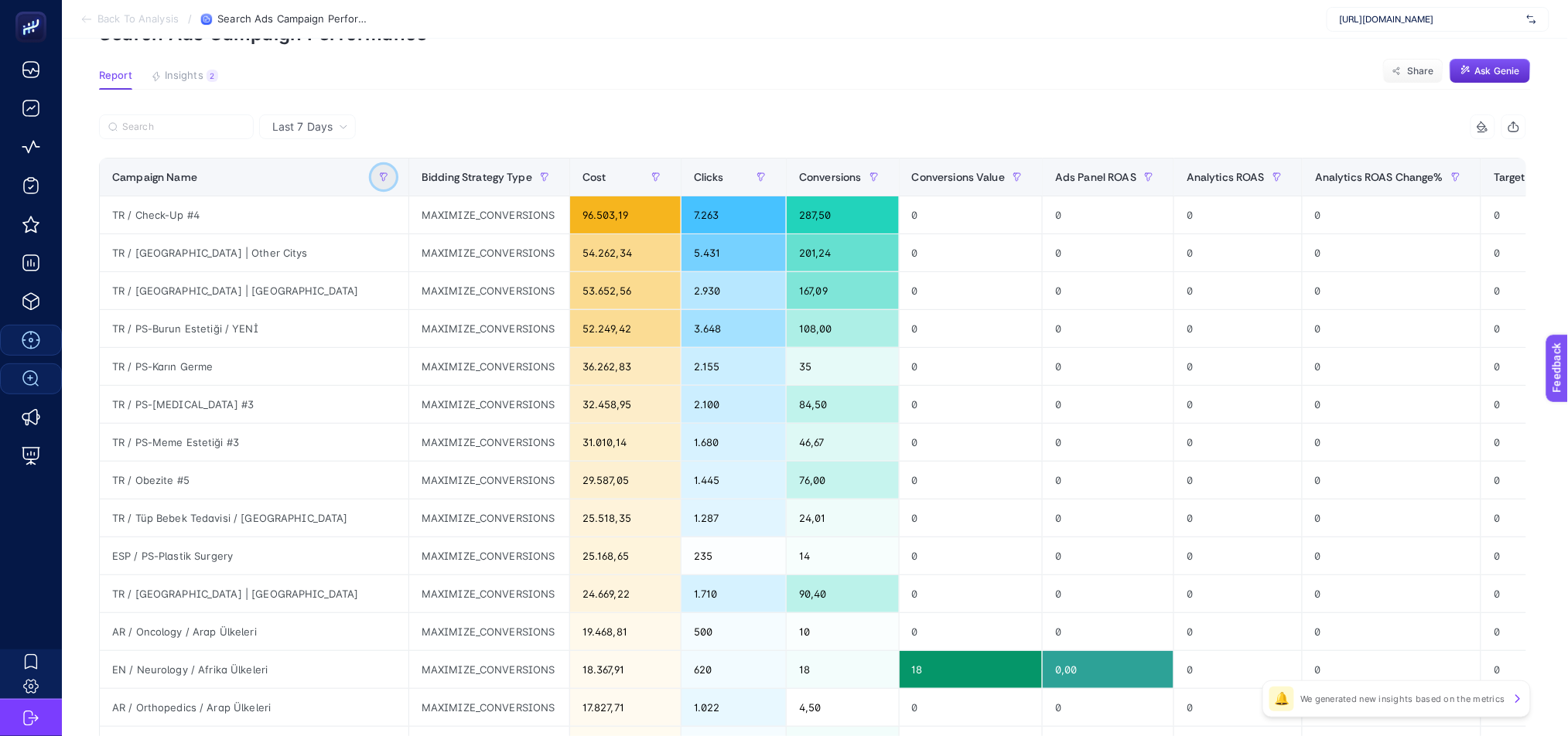
click at [371, 181] on button "button" at bounding box center [384, 177] width 25 height 25
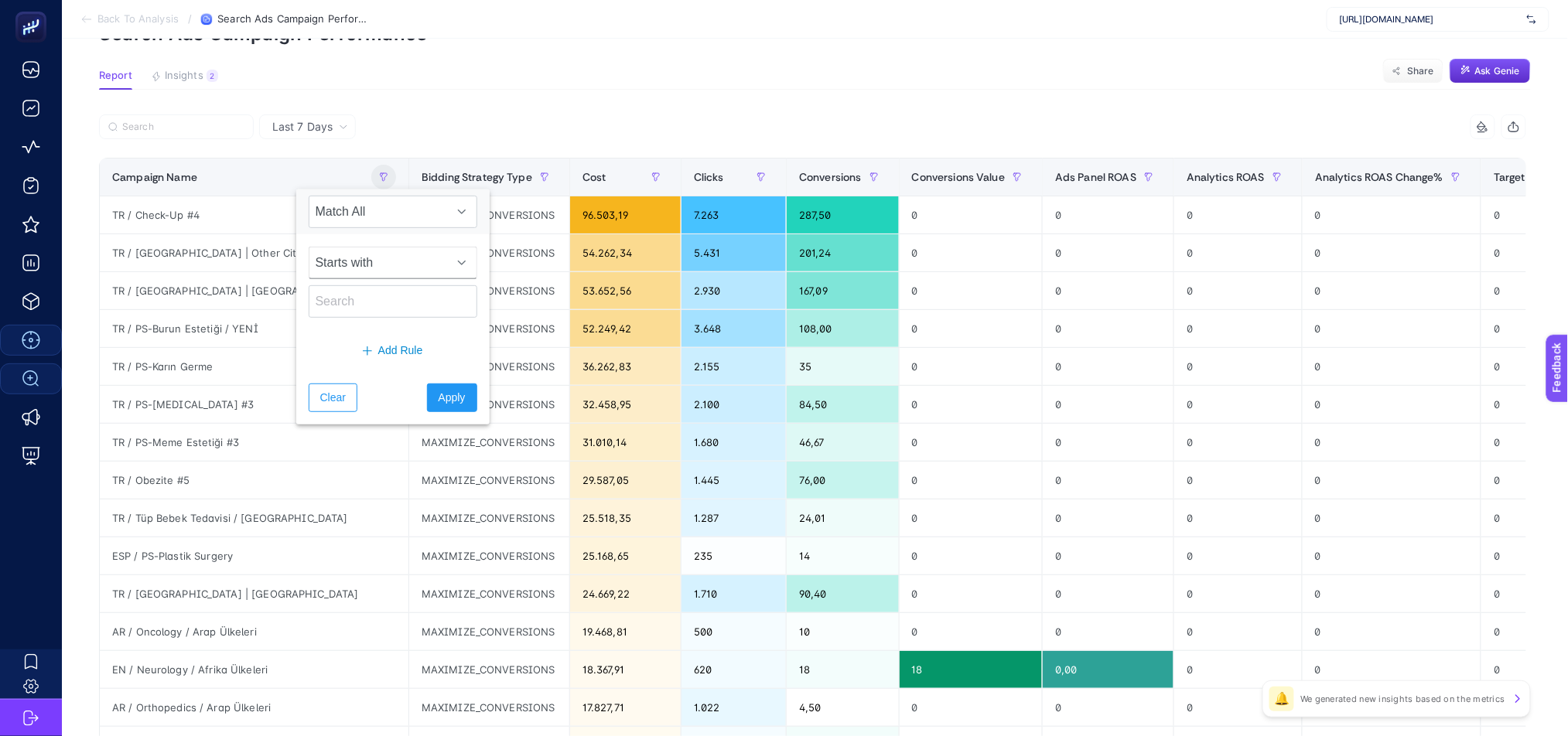
click at [364, 257] on span "Starts with" at bounding box center [378, 263] width 138 height 31
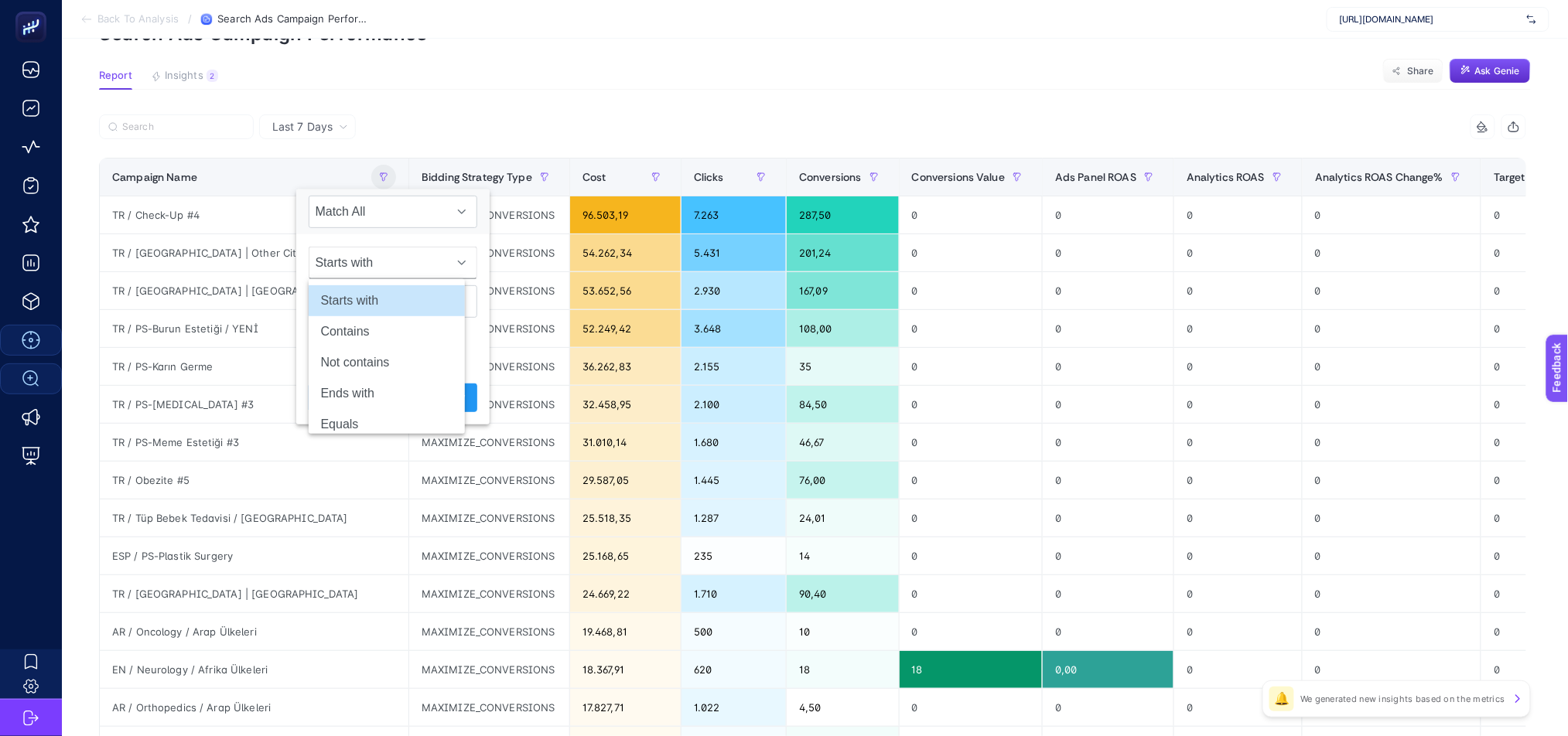
scroll to position [91, 11]
click at [364, 337] on li "Contains" at bounding box center [386, 331] width 156 height 31
click at [360, 289] on input "text" at bounding box center [392, 301] width 168 height 33
type input "bebek"
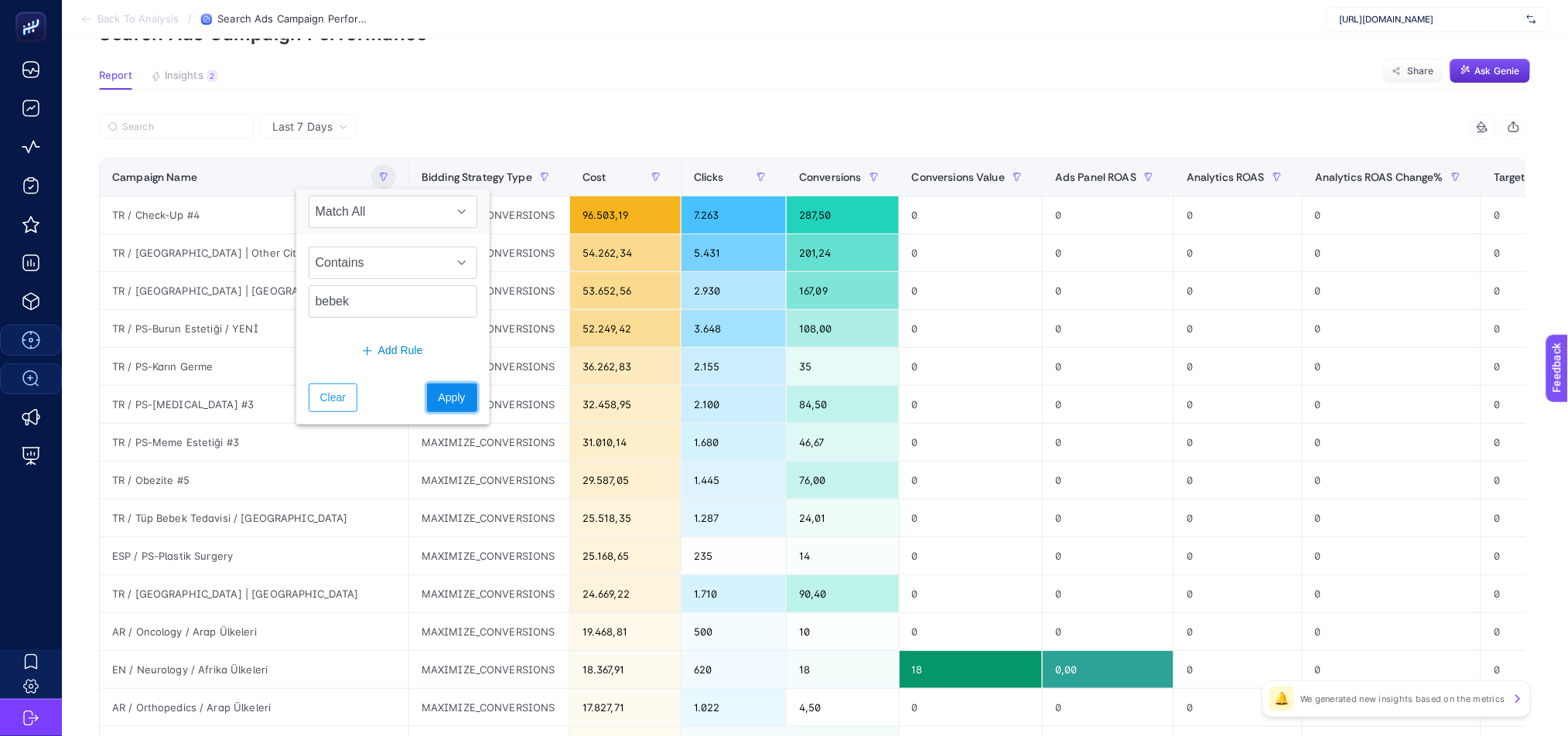
click at [438, 395] on span "Apply" at bounding box center [452, 397] width 27 height 16
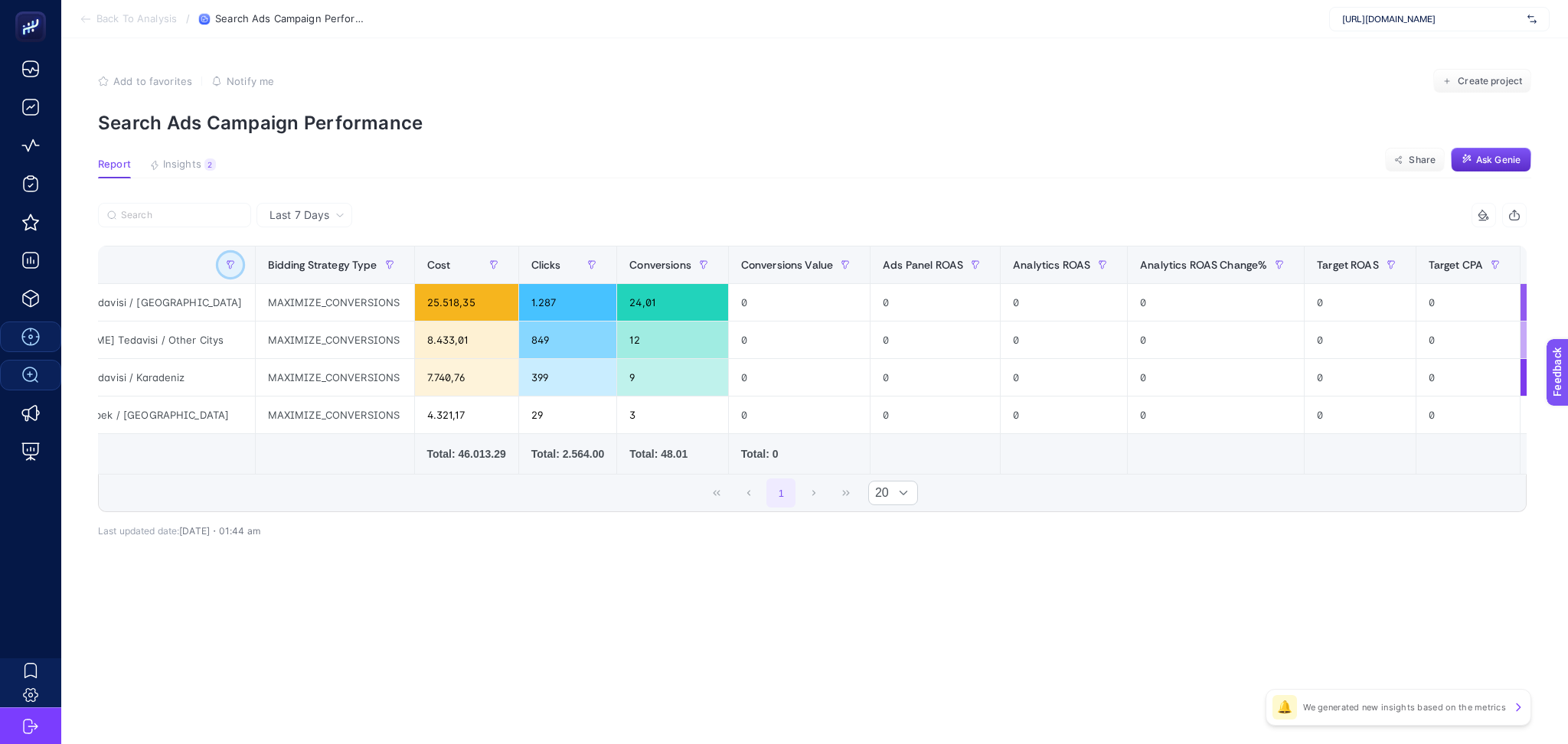
scroll to position [0, 0]
